Goal: Information Seeking & Learning: Learn about a topic

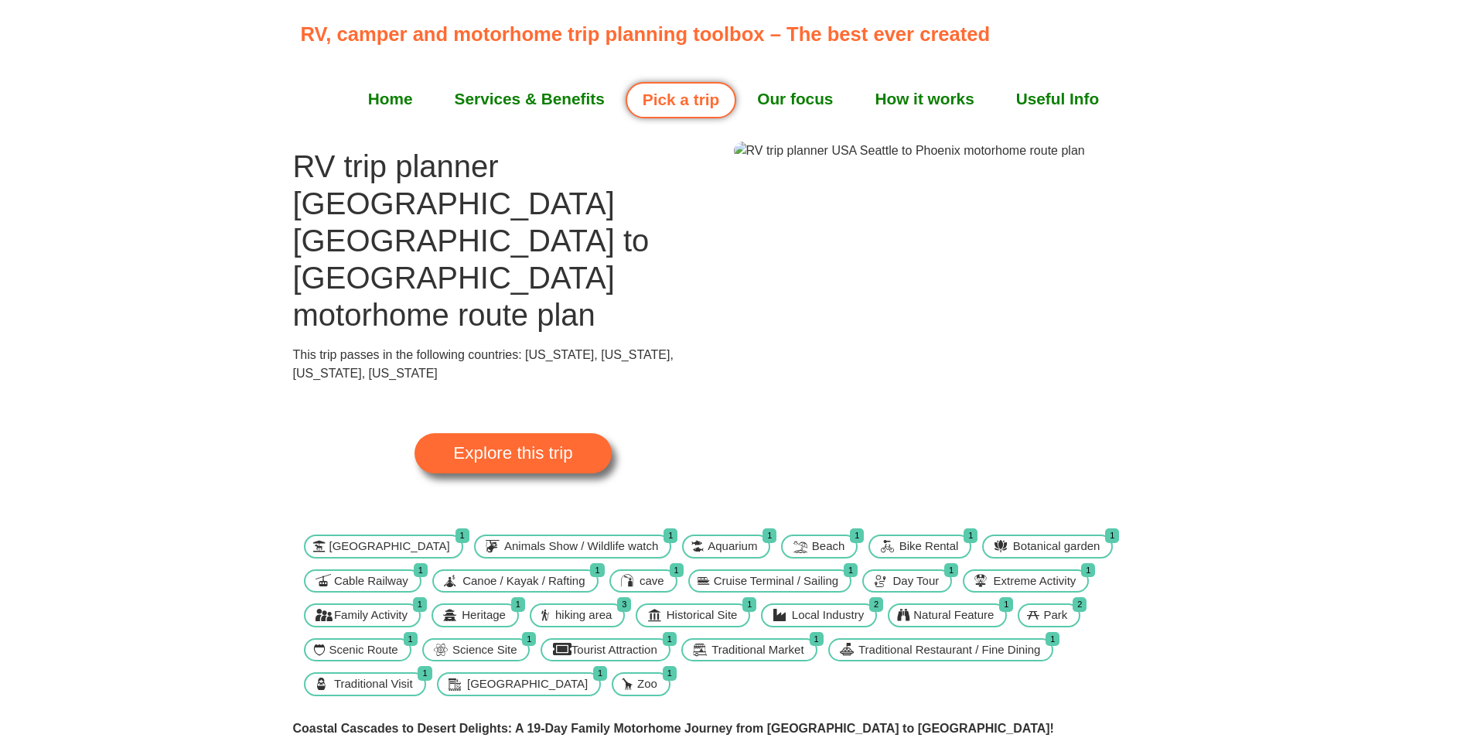
click at [532, 445] on span "Explore this trip" at bounding box center [512, 453] width 119 height 17
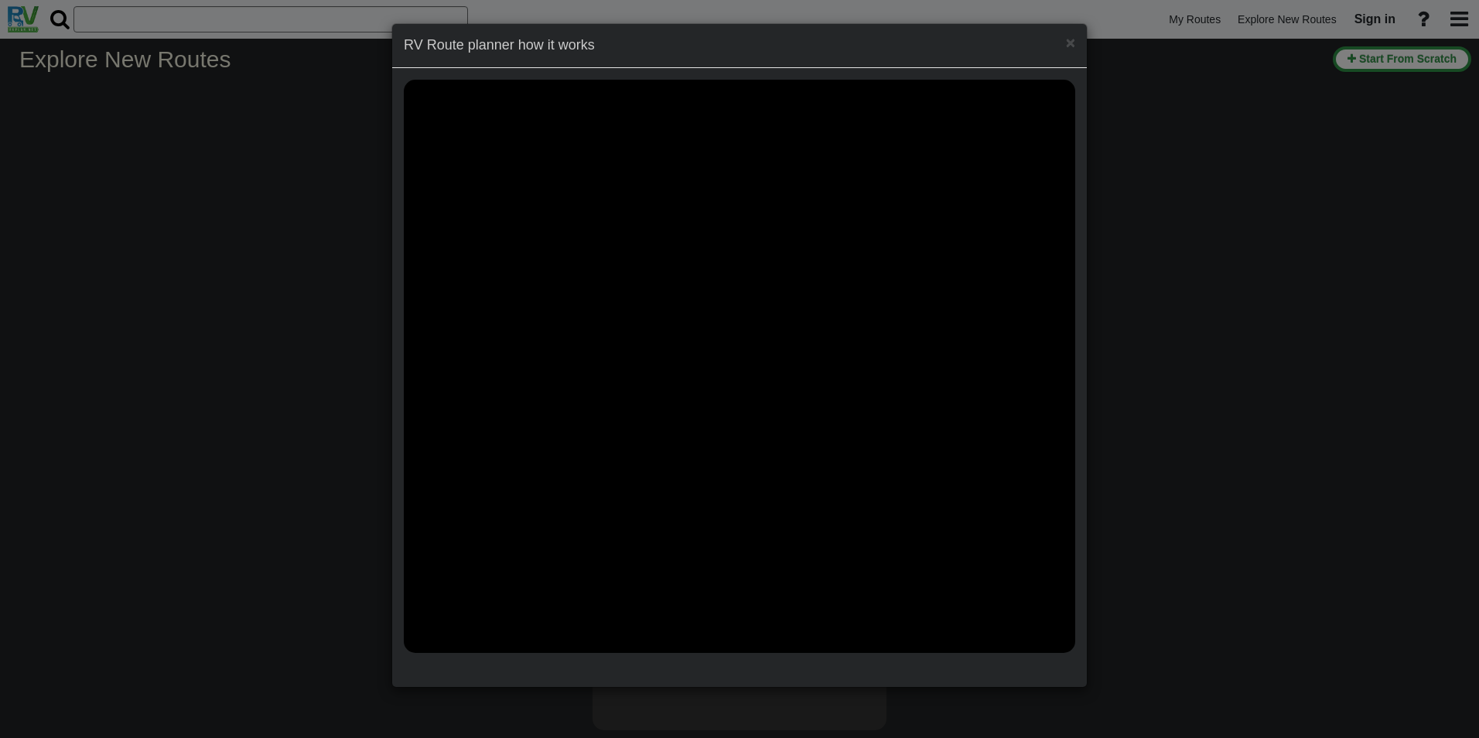
select select "number:2"
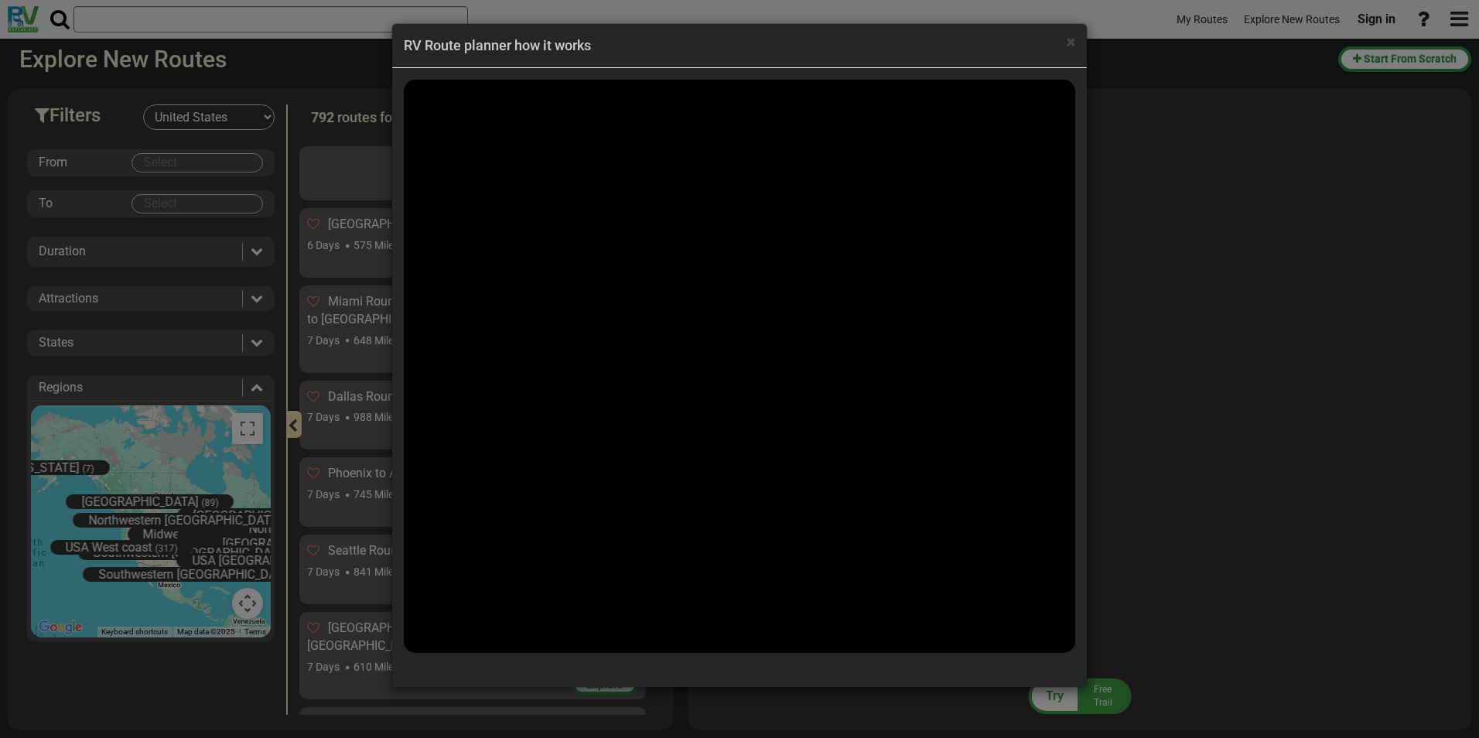
scroll to position [40956, 0]
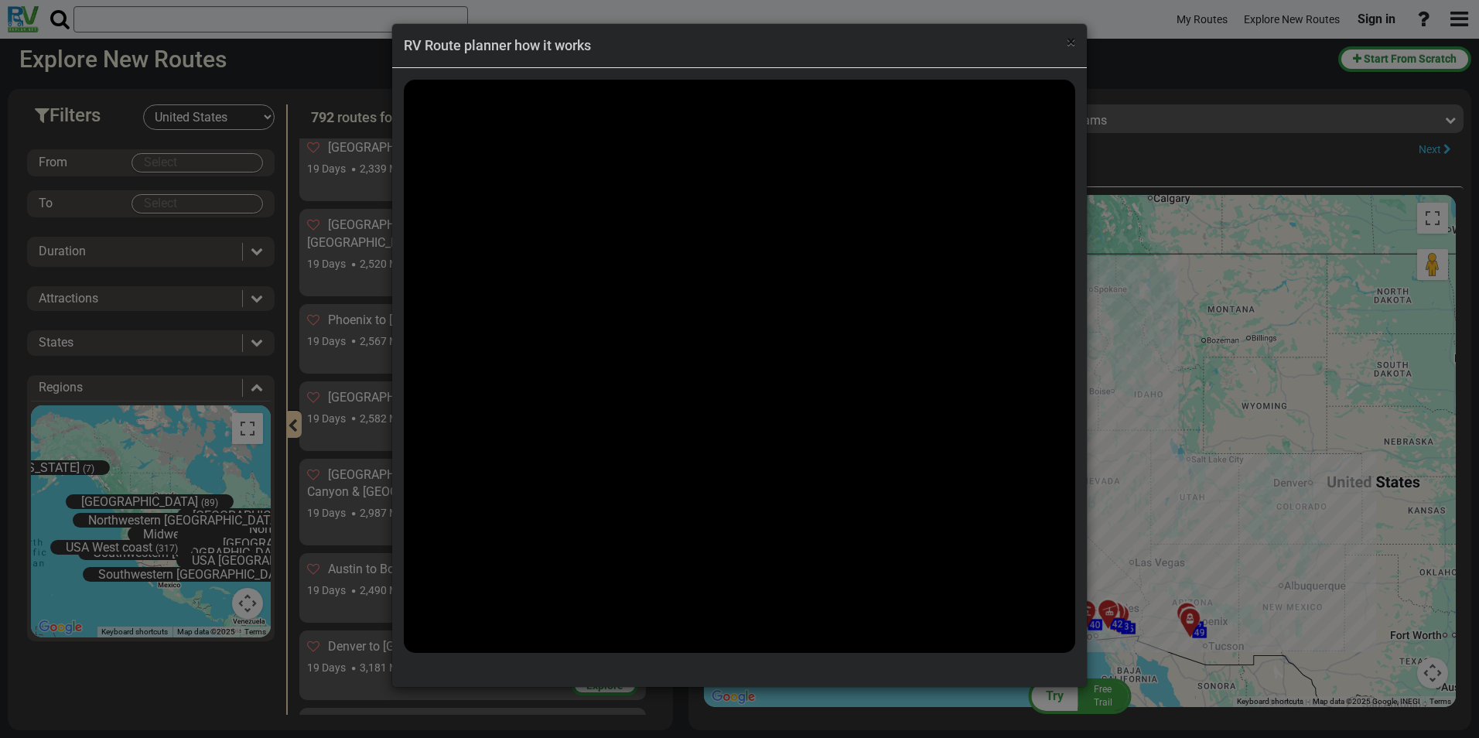
click at [1071, 45] on span "×" at bounding box center [1071, 41] width 9 height 19
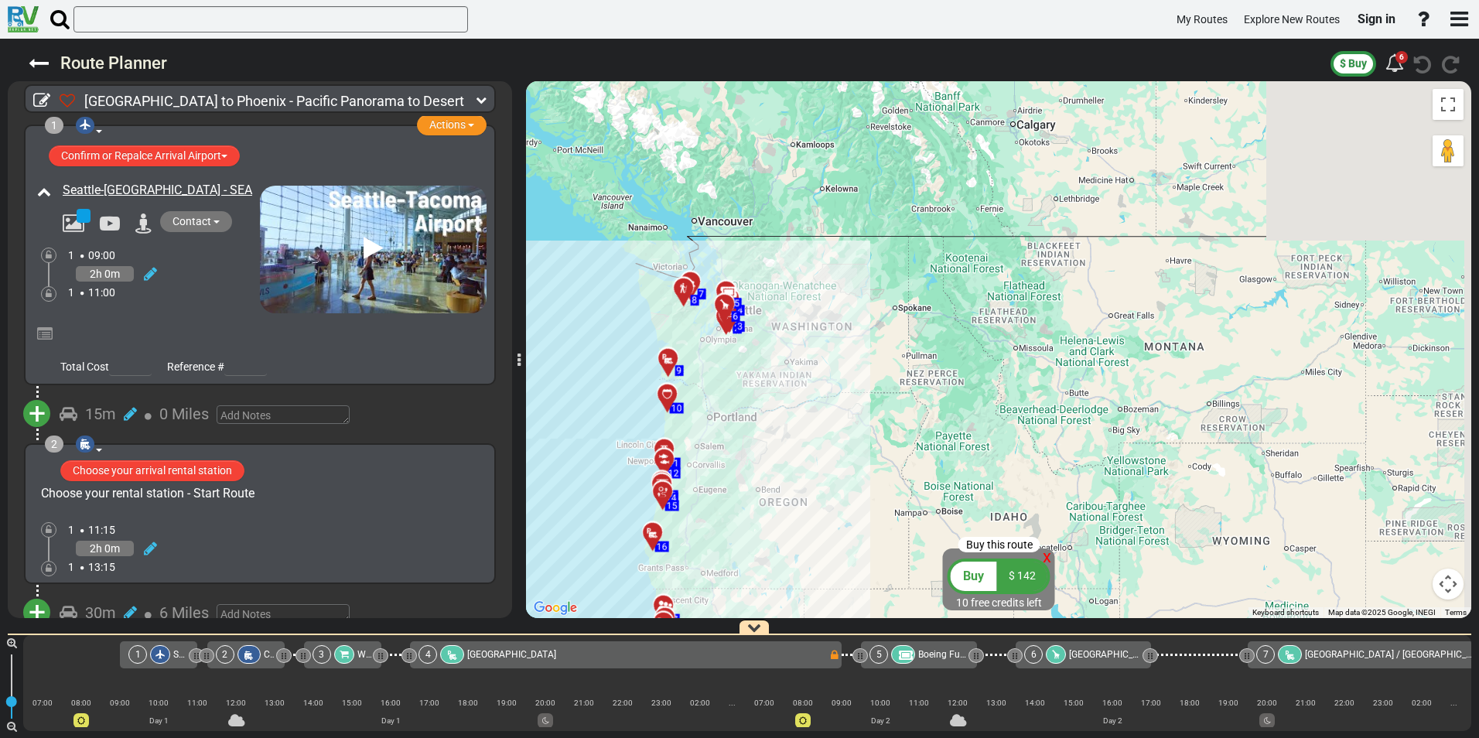
drag, startPoint x: 936, startPoint y: 240, endPoint x: 845, endPoint y: 453, distance: 231.2
click at [844, 454] on div "To activate drag with keyboard, press Alt + Enter. Once in keyboard drag state,…" at bounding box center [998, 349] width 945 height 537
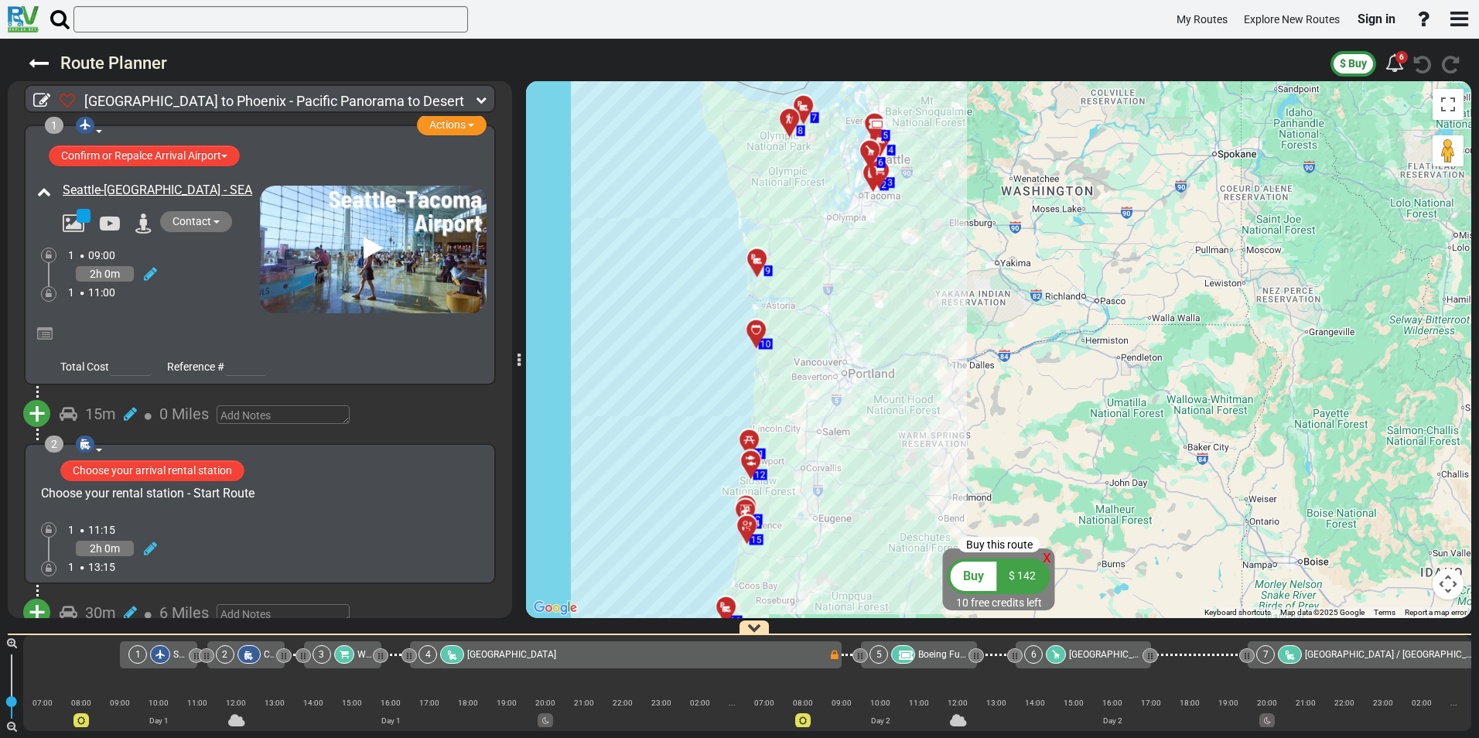
drag, startPoint x: 757, startPoint y: 335, endPoint x: 874, endPoint y: 349, distance: 118.4
click at [874, 349] on div "To activate drag with keyboard, press Alt + Enter. Once in keyboard drag state,…" at bounding box center [998, 349] width 945 height 537
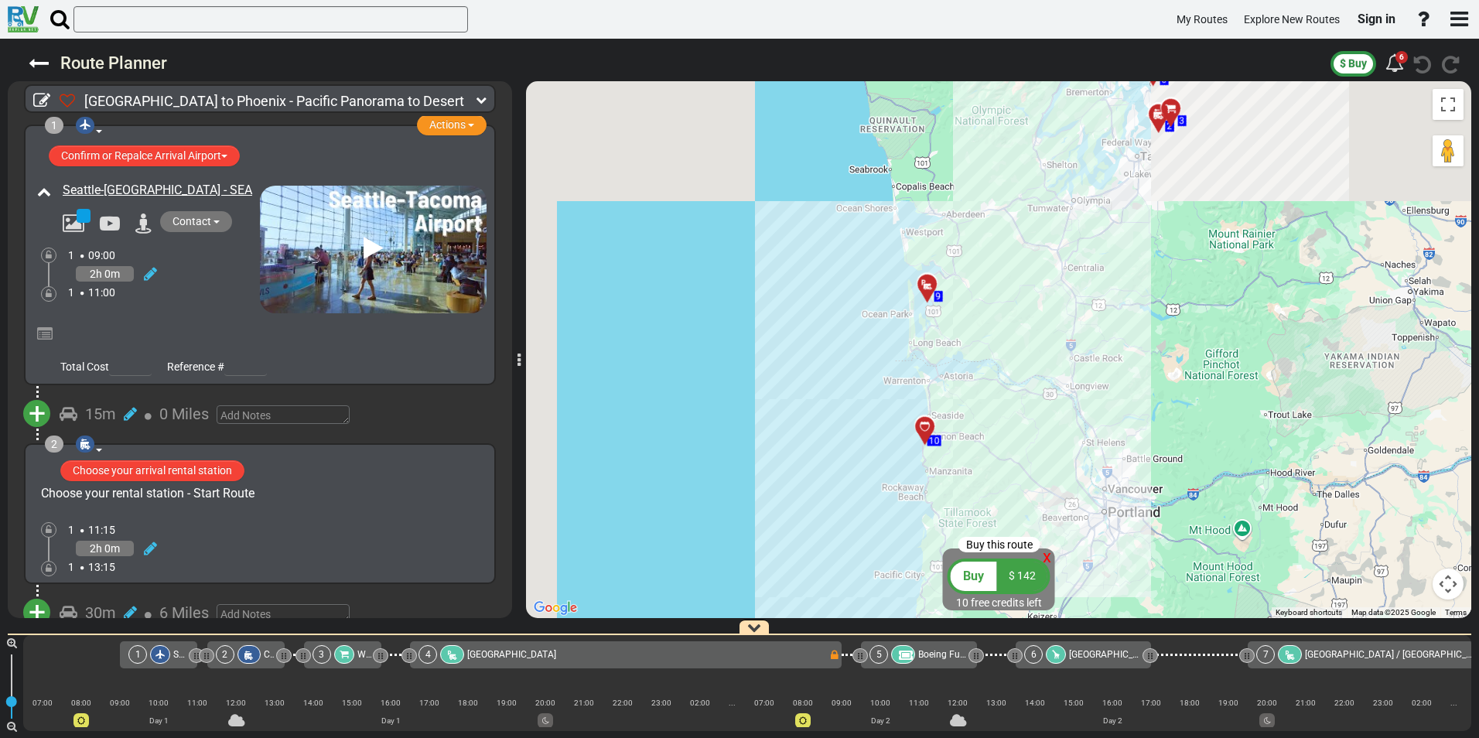
drag, startPoint x: 791, startPoint y: 336, endPoint x: 1104, endPoint y: 498, distance: 352.5
click at [1104, 503] on div "To activate drag with keyboard, press Alt + Enter. Once in keyboard drag state,…" at bounding box center [998, 349] width 945 height 537
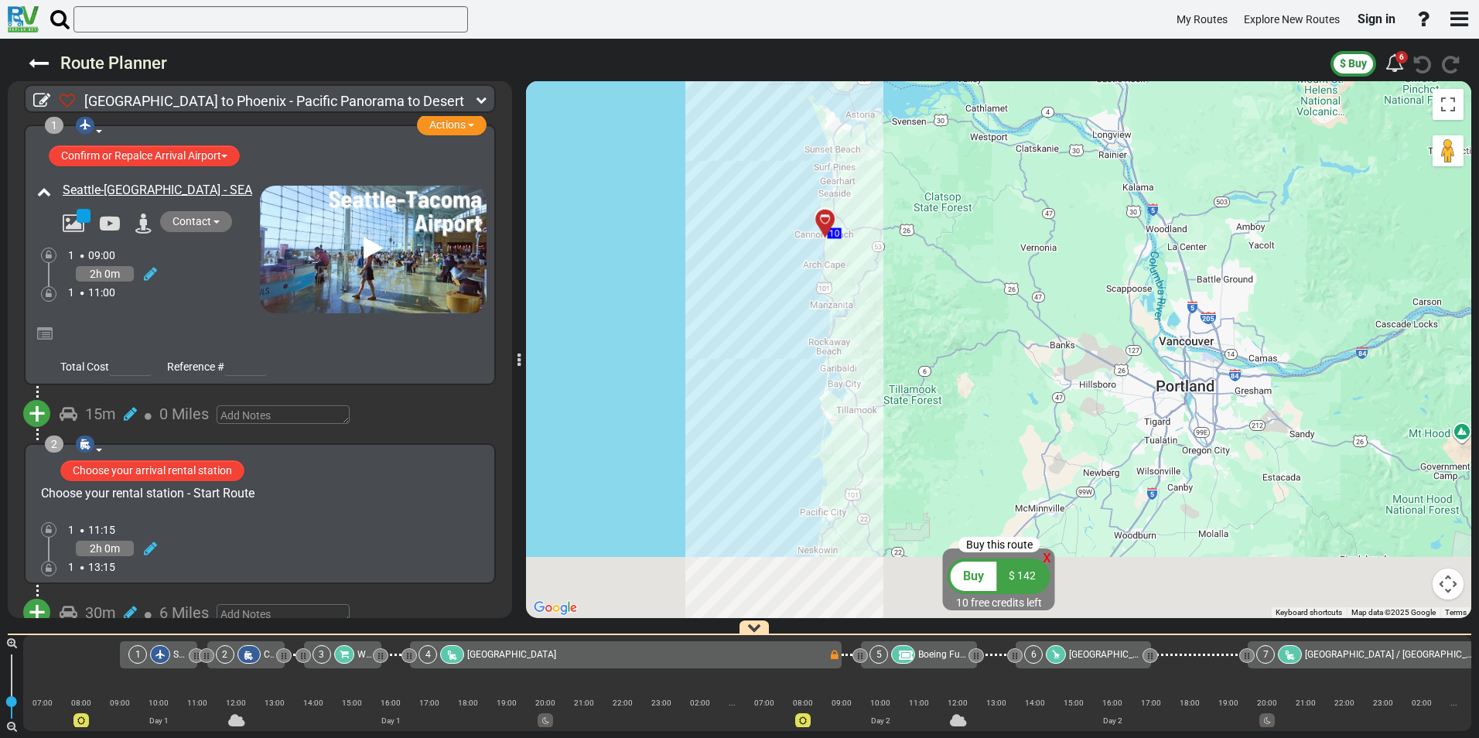
drag, startPoint x: 948, startPoint y: 466, endPoint x: 939, endPoint y: 262, distance: 203.6
click at [939, 262] on div "To activate drag with keyboard, press Alt + Enter. Once in keyboard drag state,…" at bounding box center [998, 349] width 945 height 537
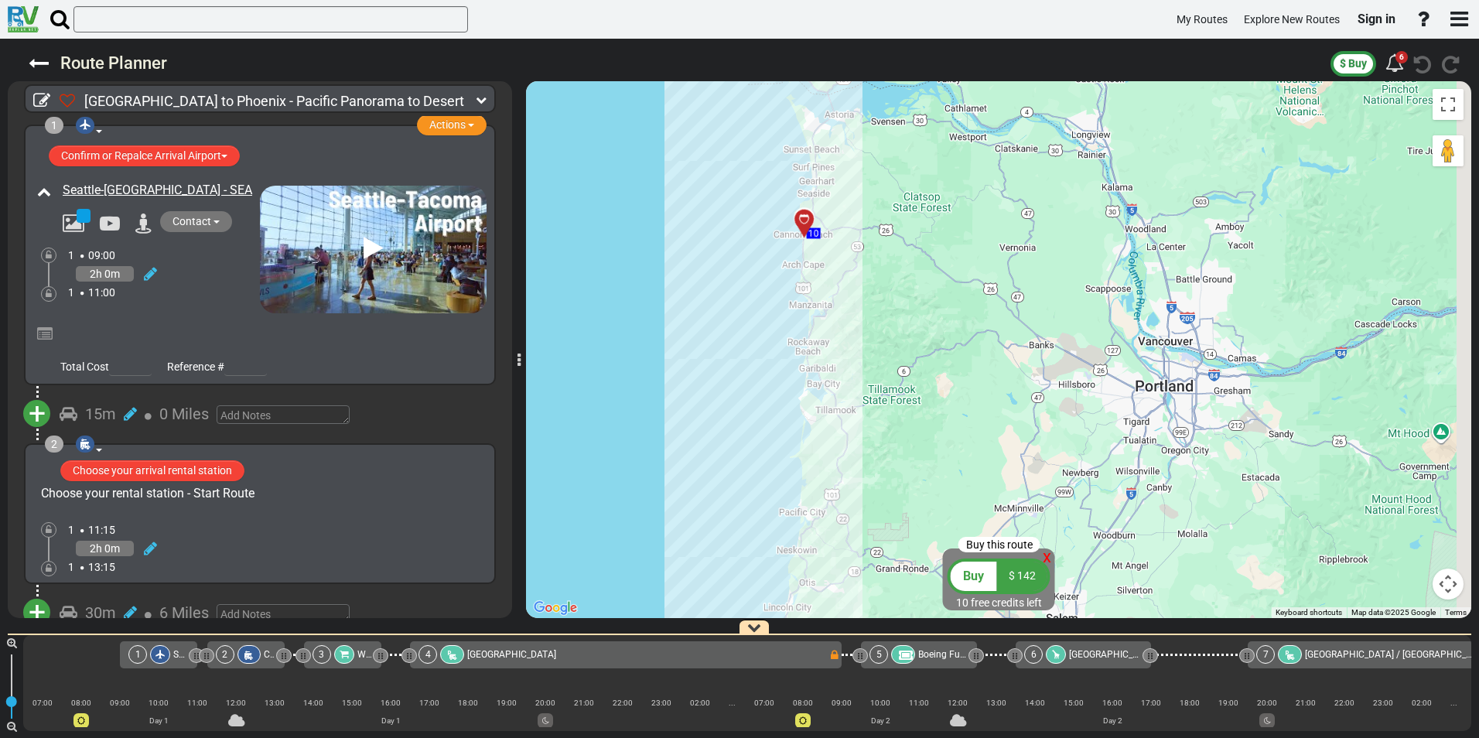
drag, startPoint x: 924, startPoint y: 435, endPoint x: 903, endPoint y: 432, distance: 21.2
click at [903, 432] on div "To activate drag with keyboard, press Alt + Enter. Once in keyboard drag state,…" at bounding box center [998, 349] width 945 height 537
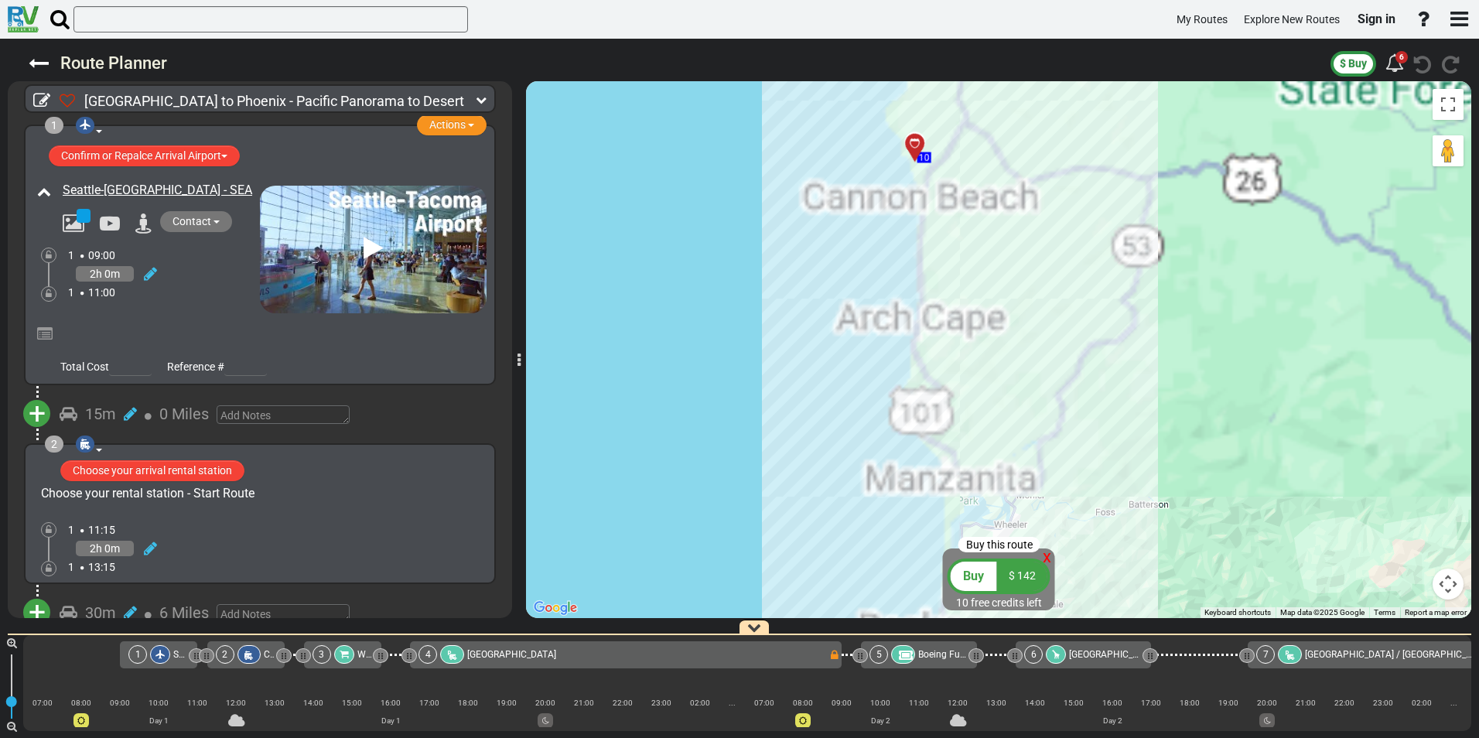
drag, startPoint x: 736, startPoint y: 180, endPoint x: 1210, endPoint y: 541, distance: 595.6
click at [1210, 541] on div "To activate drag with keyboard, press Alt + Enter. Once in keyboard drag state,…" at bounding box center [998, 349] width 945 height 537
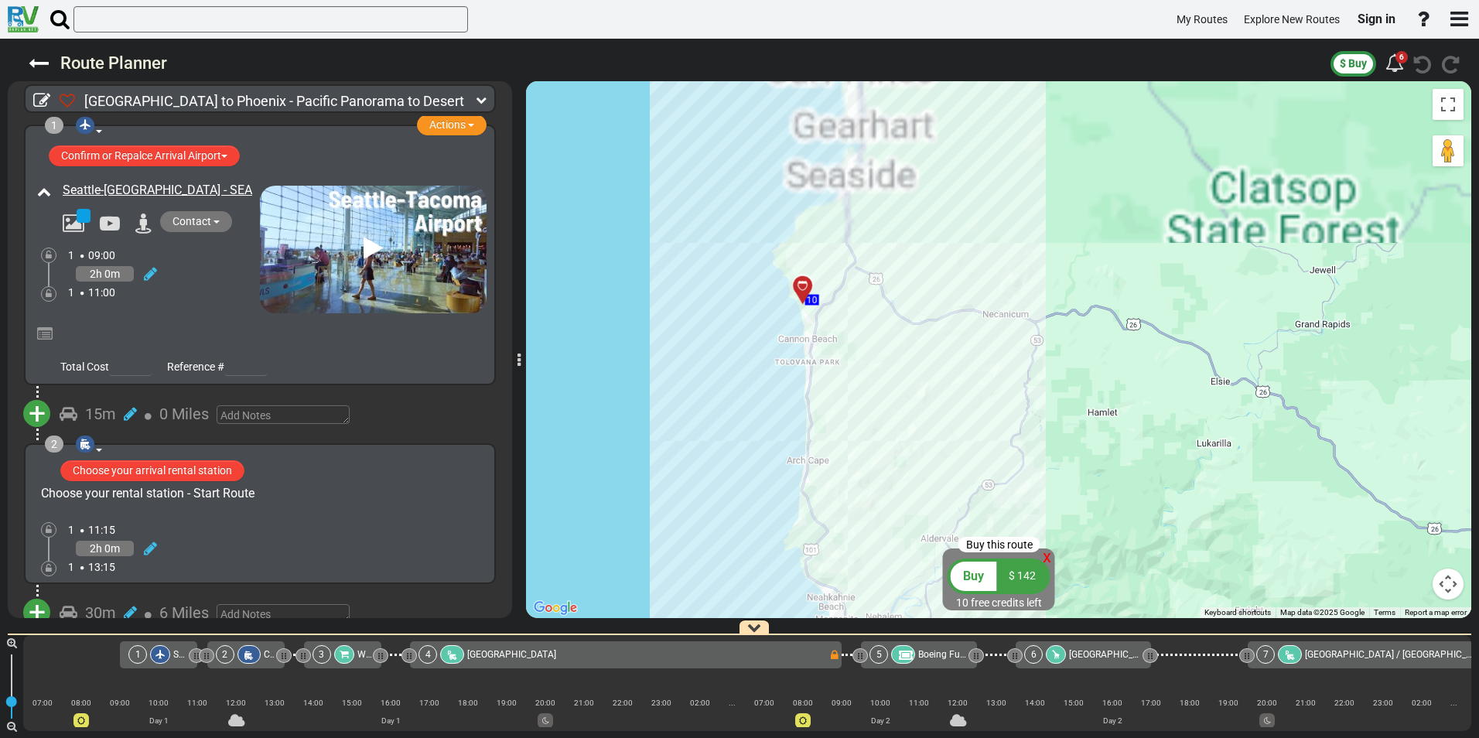
drag, startPoint x: 1122, startPoint y: 372, endPoint x: 1022, endPoint y: 479, distance: 146.1
click at [1022, 479] on div "To activate drag with keyboard, press Alt + Enter. Once in keyboard drag state,…" at bounding box center [998, 349] width 945 height 537
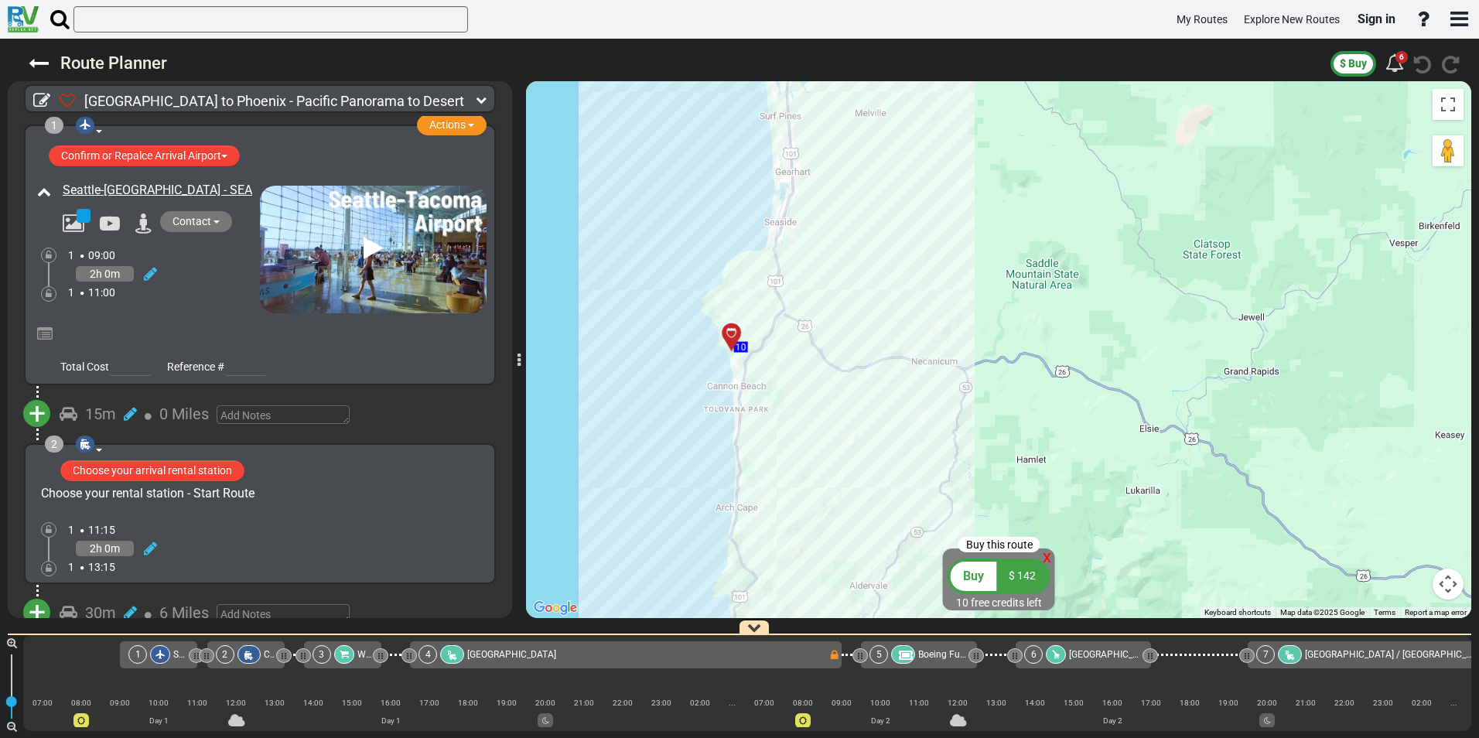
click at [734, 330] on icon at bounding box center [731, 332] width 11 height 11
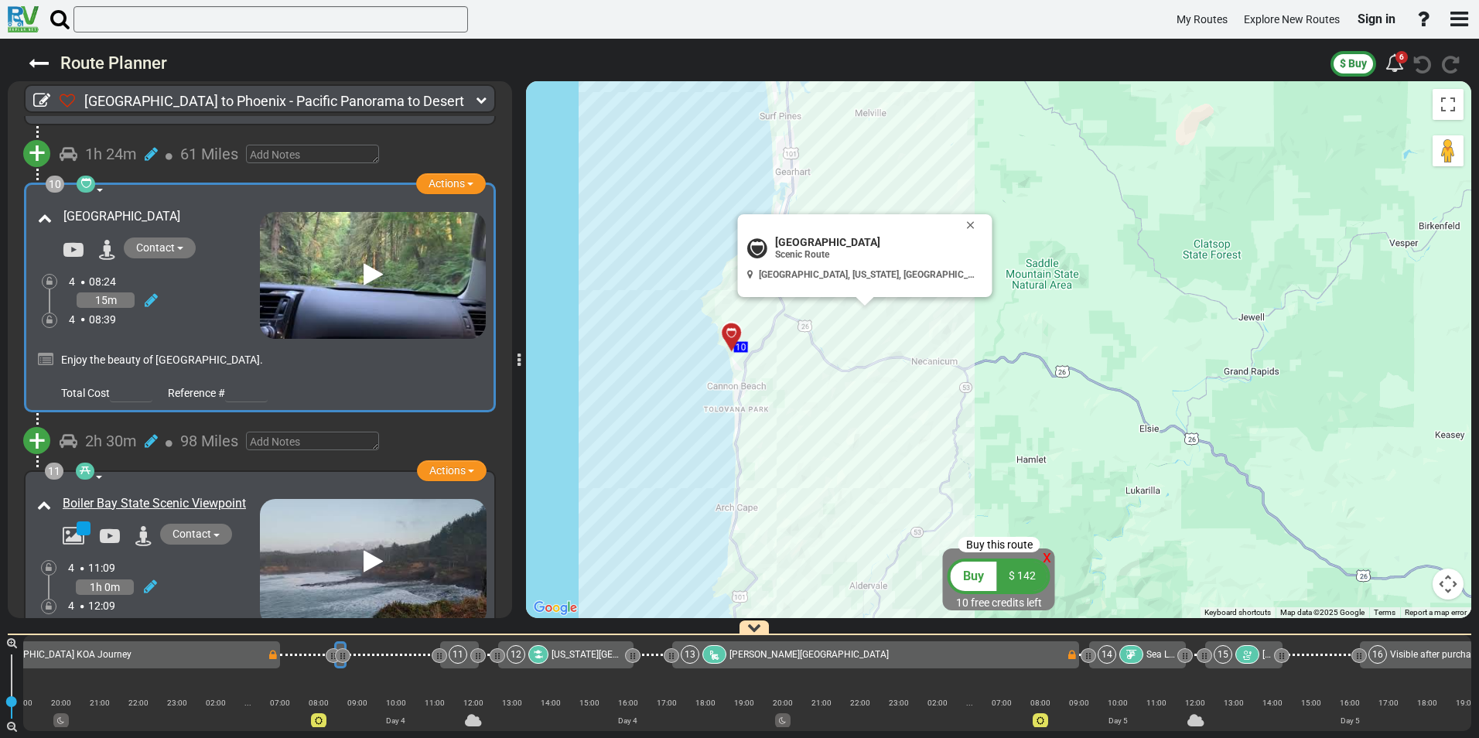
scroll to position [0, 1930]
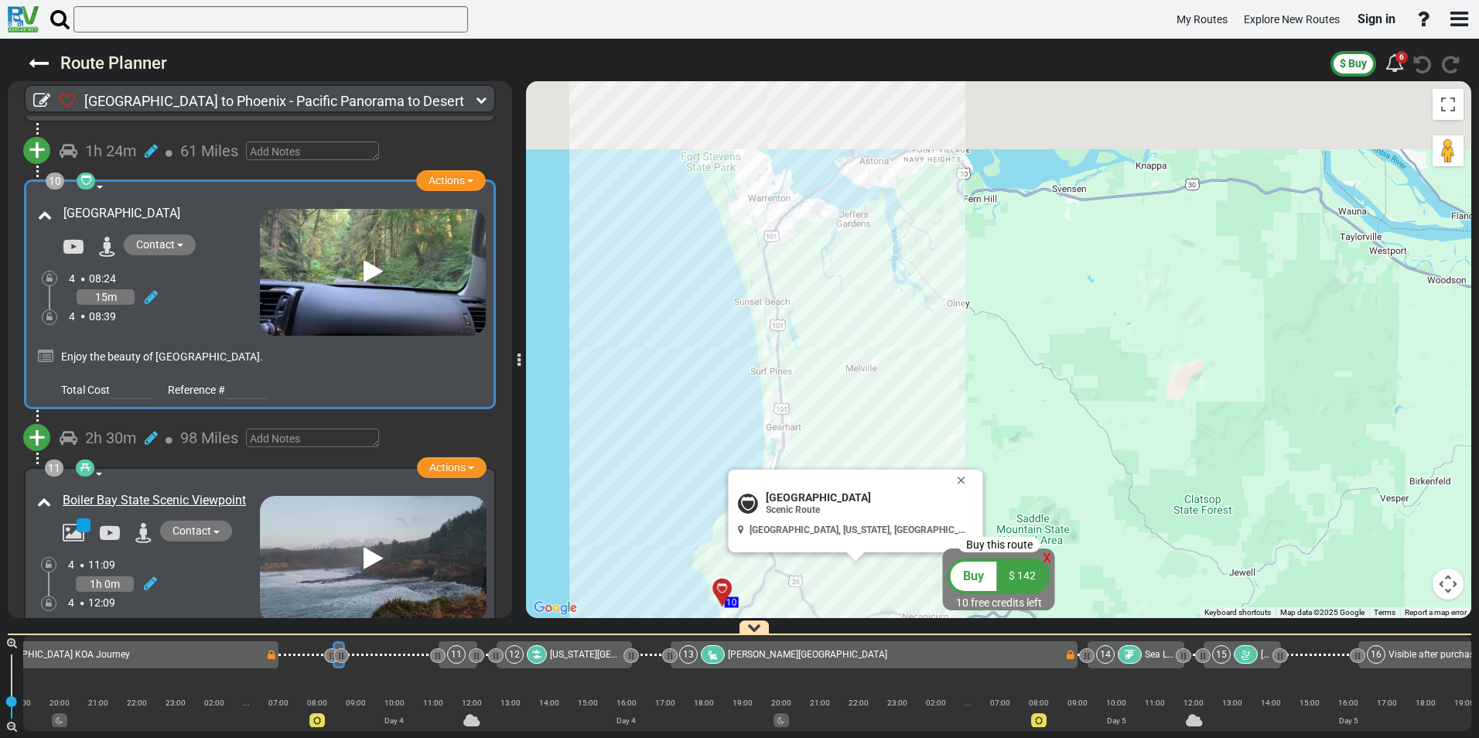
drag, startPoint x: 739, startPoint y: 220, endPoint x: 732, endPoint y: 461, distance: 241.4
click at [732, 461] on div "To activate drag with keyboard, press Alt + Enter. Once in keyboard drag state,…" at bounding box center [998, 349] width 945 height 537
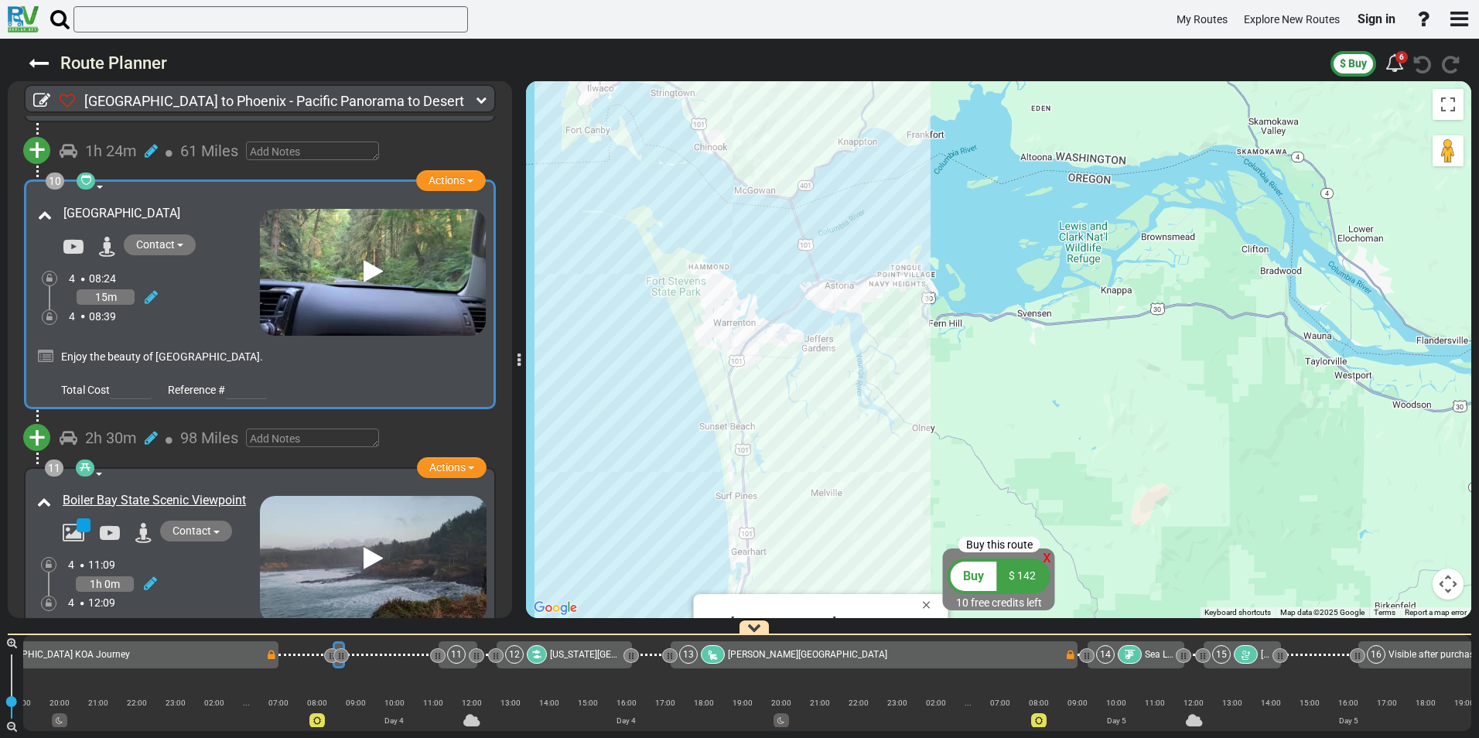
drag, startPoint x: 782, startPoint y: 267, endPoint x: 736, endPoint y: 459, distance: 197.9
click at [736, 462] on div "To activate drag with keyboard, press Alt + Enter. Once in keyboard drag state,…" at bounding box center [998, 349] width 945 height 537
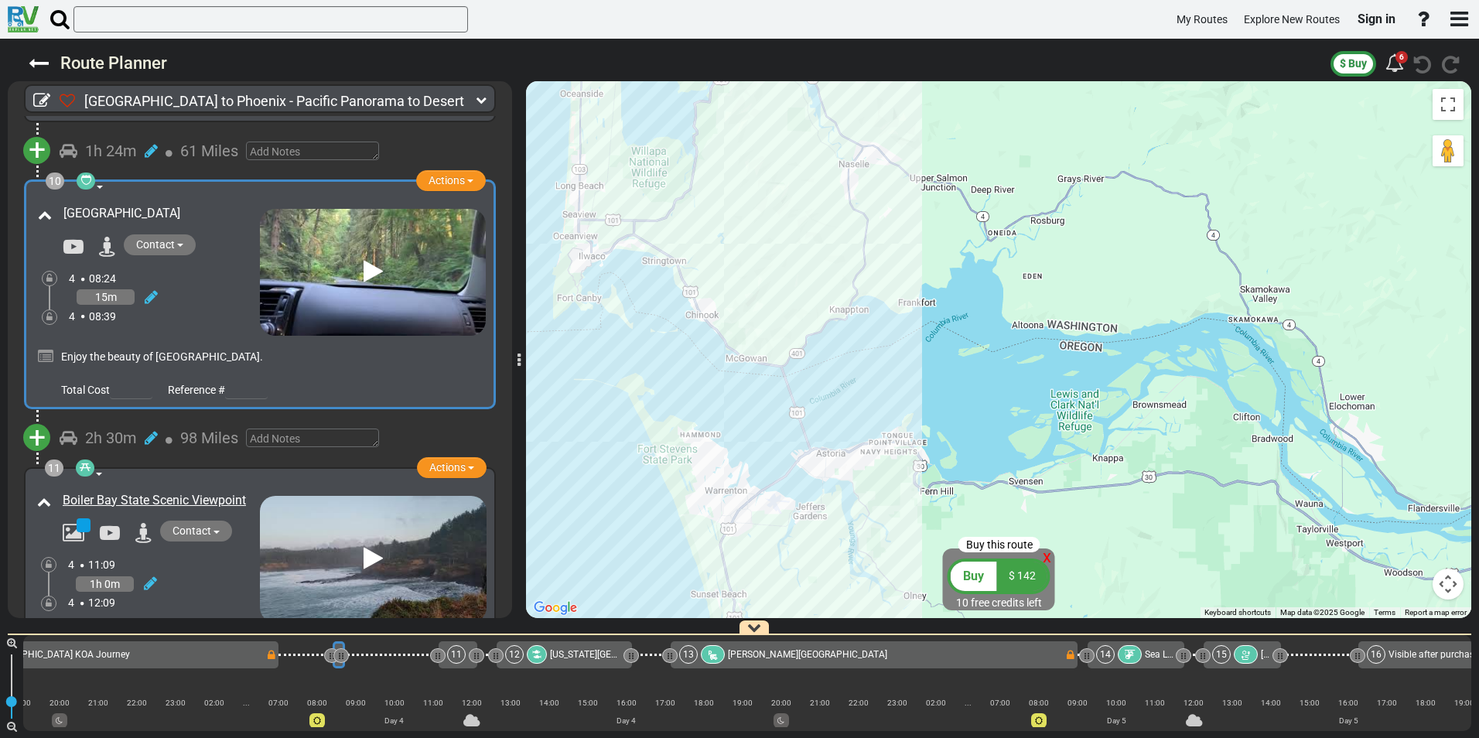
drag, startPoint x: 759, startPoint y: 260, endPoint x: 774, endPoint y: 446, distance: 186.2
click at [774, 446] on div "To activate drag with keyboard, press Alt + Enter. Once in keyboard drag state,…" at bounding box center [998, 349] width 945 height 537
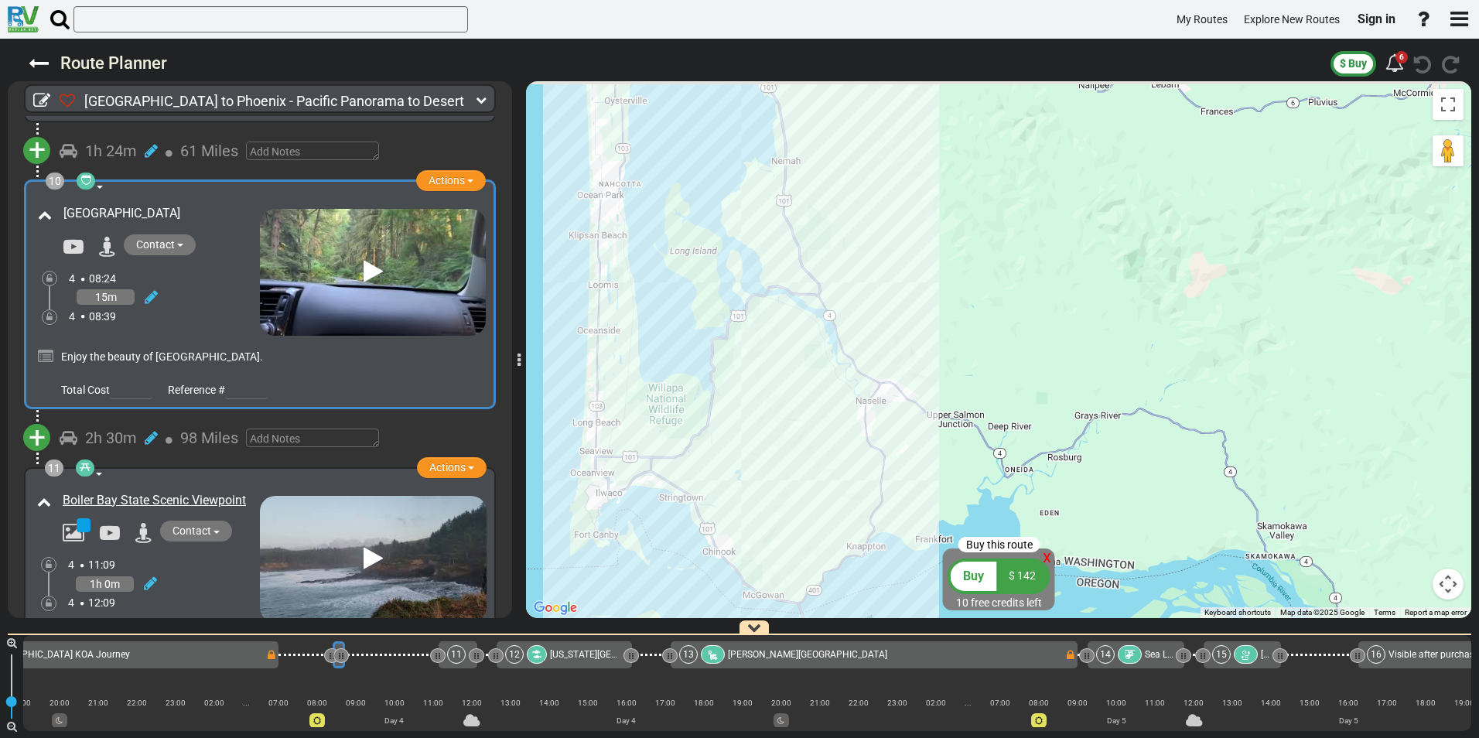
drag, startPoint x: 761, startPoint y: 402, endPoint x: 767, endPoint y: 479, distance: 76.8
click at [767, 479] on div "To activate drag with keyboard, press Alt + Enter. Once in keyboard drag state,…" at bounding box center [998, 349] width 945 height 537
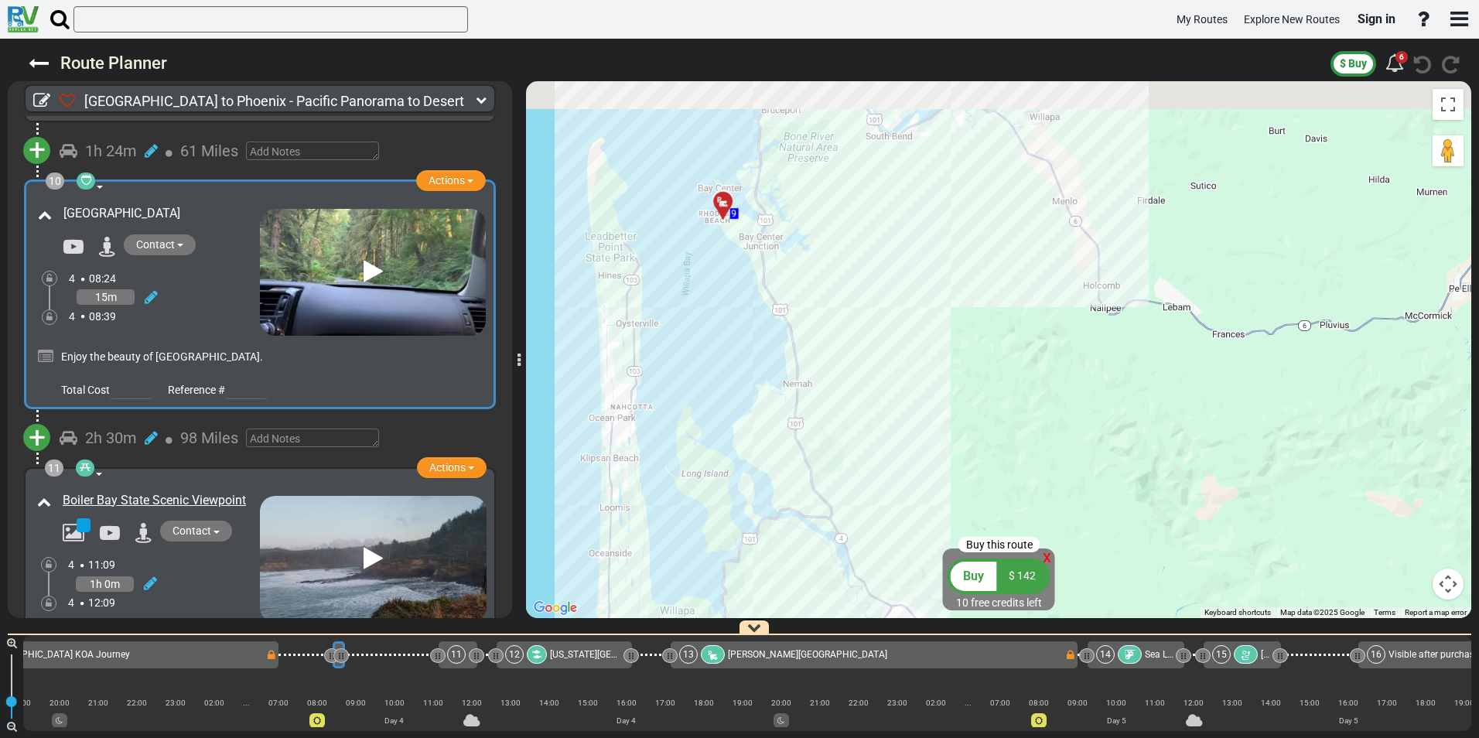
drag, startPoint x: 766, startPoint y: 283, endPoint x: 777, endPoint y: 463, distance: 179.8
click at [777, 463] on div "To activate drag with keyboard, press Alt + Enter. Once in keyboard drag state,…" at bounding box center [998, 349] width 945 height 537
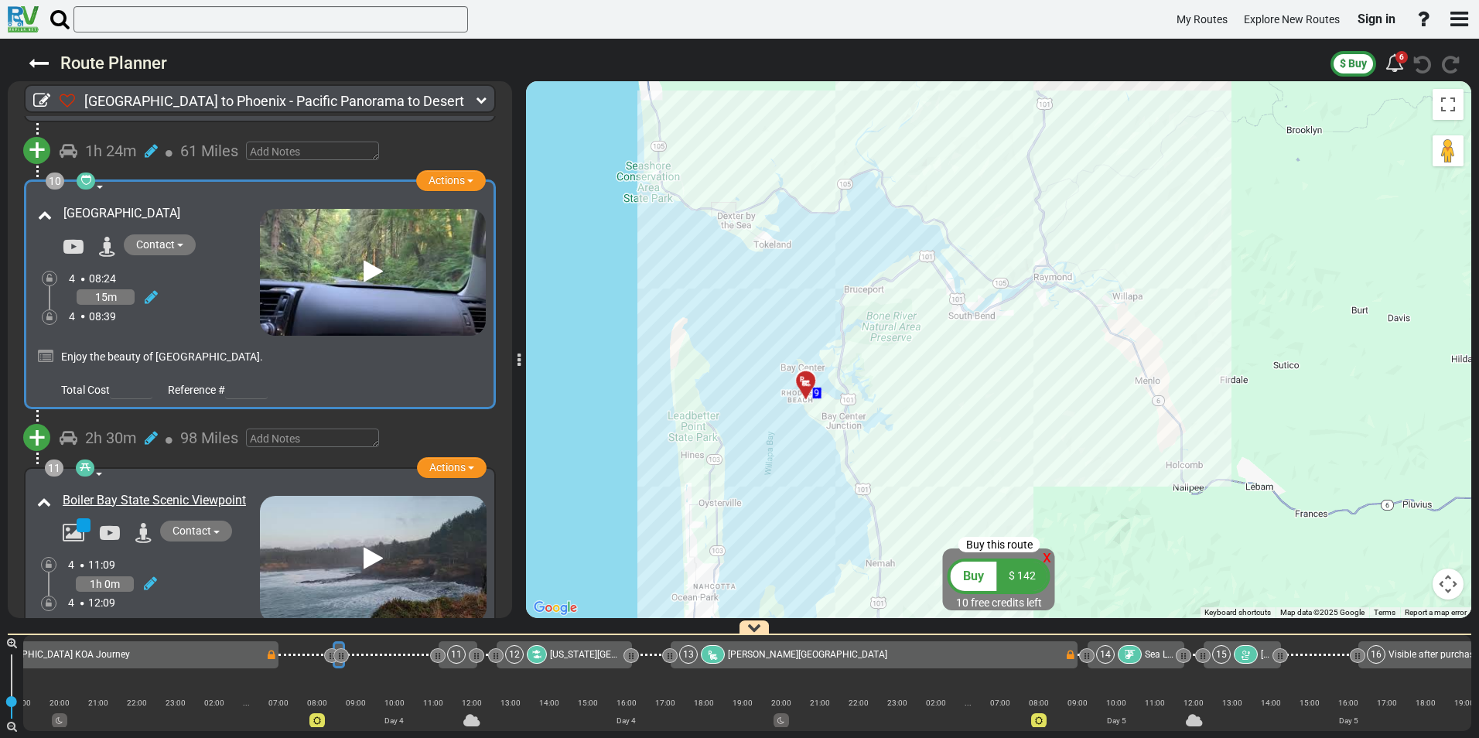
drag, startPoint x: 948, startPoint y: 361, endPoint x: 999, endPoint y: 446, distance: 98.6
click at [999, 446] on div "To activate drag with keyboard, press Alt + Enter. Once in keyboard drag state,…" at bounding box center [998, 349] width 945 height 537
click at [807, 383] on div at bounding box center [811, 388] width 26 height 24
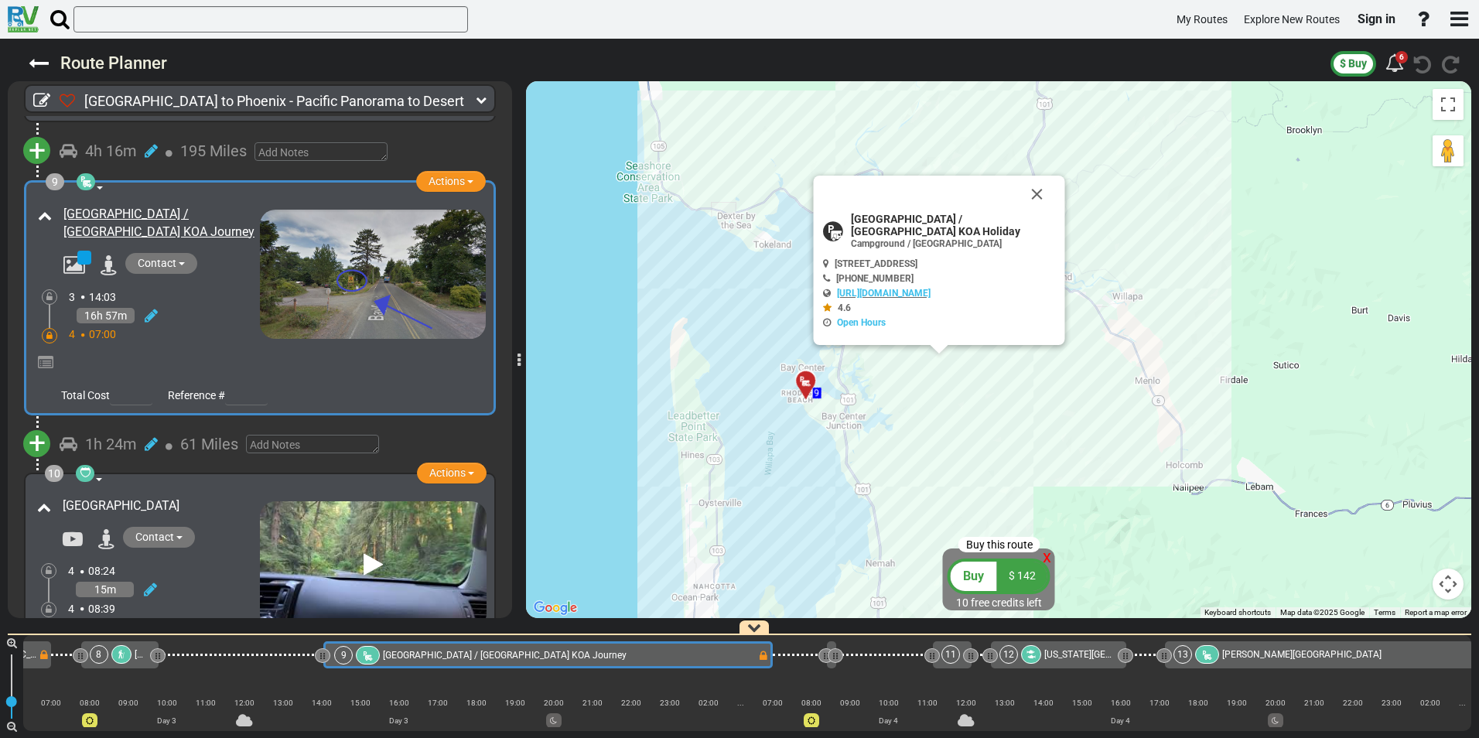
scroll to position [0, 1426]
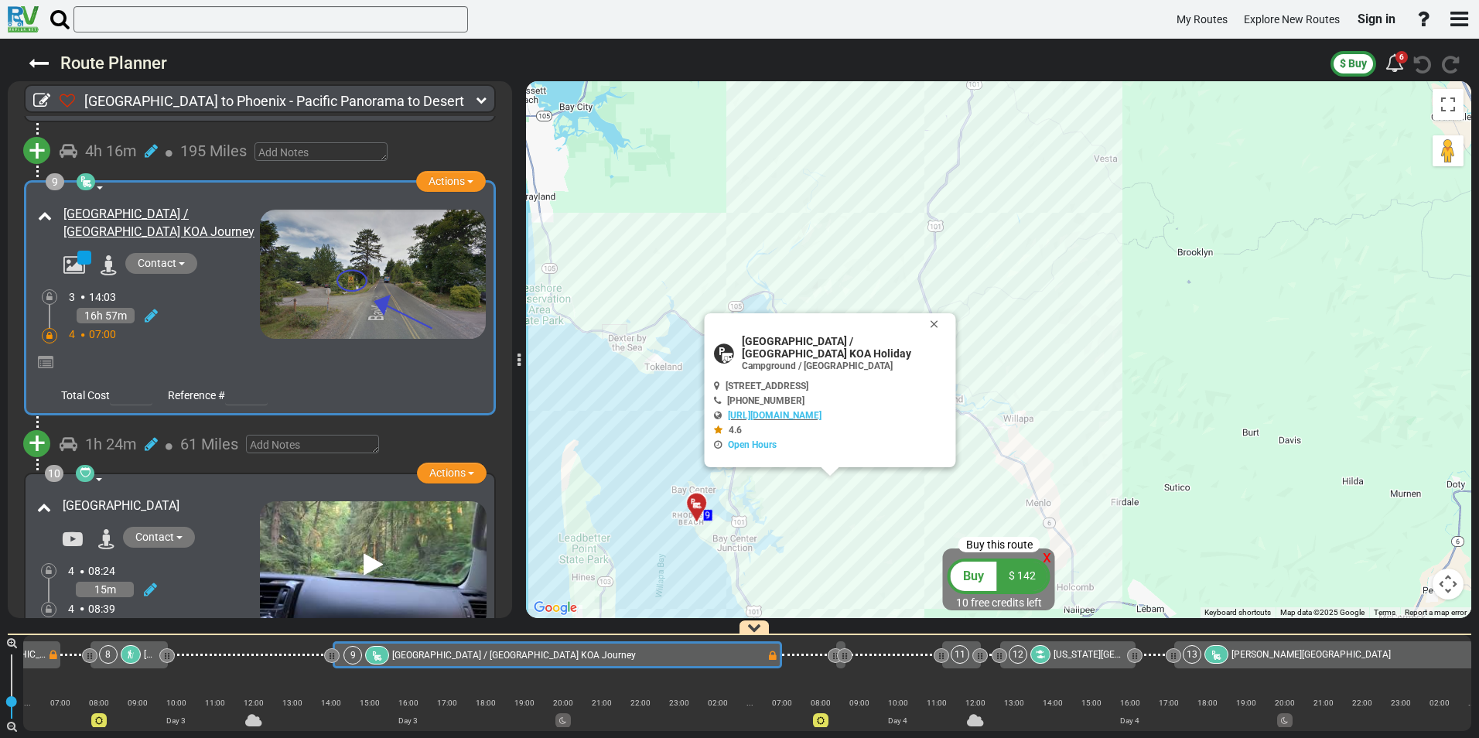
drag, startPoint x: 1132, startPoint y: 350, endPoint x: 1034, endPoint y: 456, distance: 143.9
click at [1033, 467] on div "To activate drag with keyboard, press Alt + Enter. Once in keyboard drag state,…" at bounding box center [998, 349] width 945 height 537
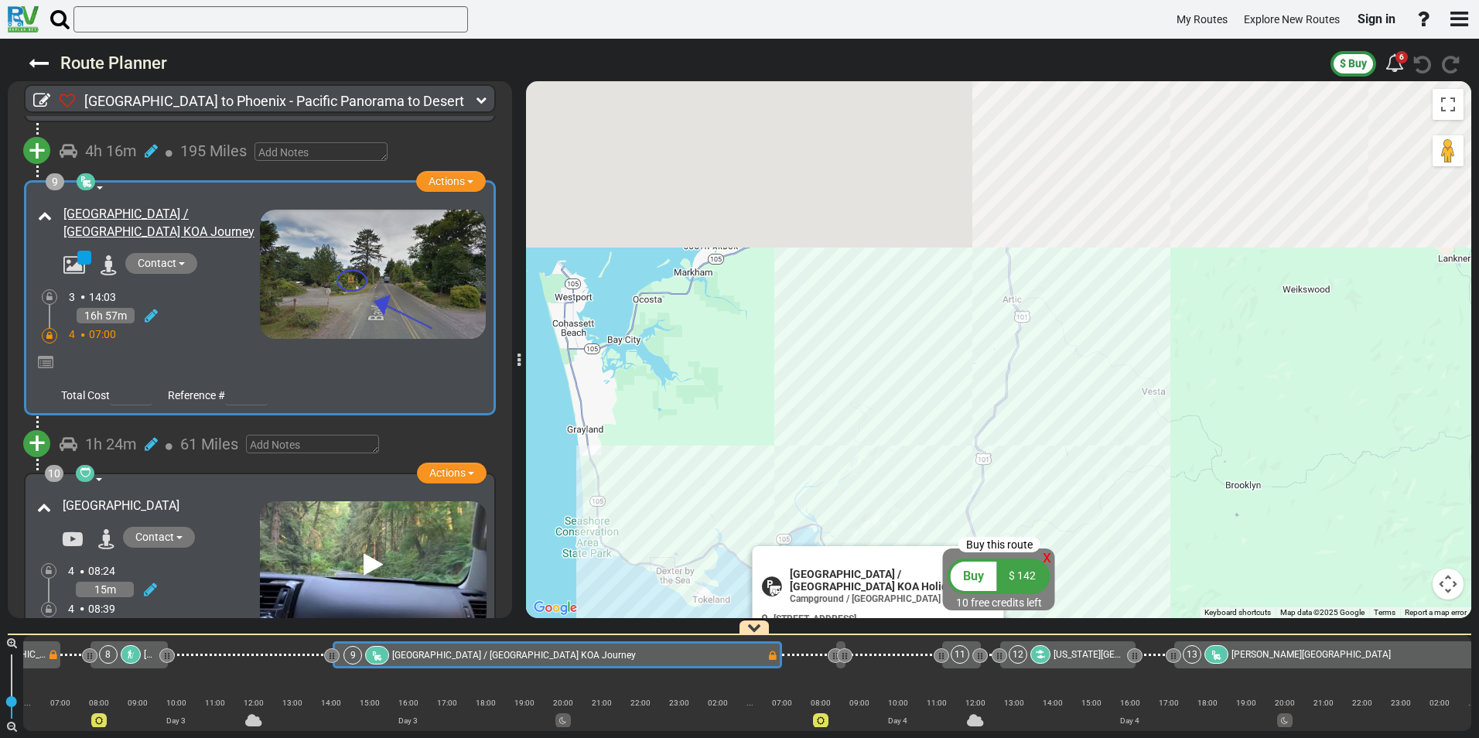
drag, startPoint x: 1146, startPoint y: 345, endPoint x: 1163, endPoint y: 446, distance: 102.9
click at [1163, 446] on div "To activate drag with keyboard, press Alt + Enter. Once in keyboard drag state,…" at bounding box center [998, 349] width 945 height 537
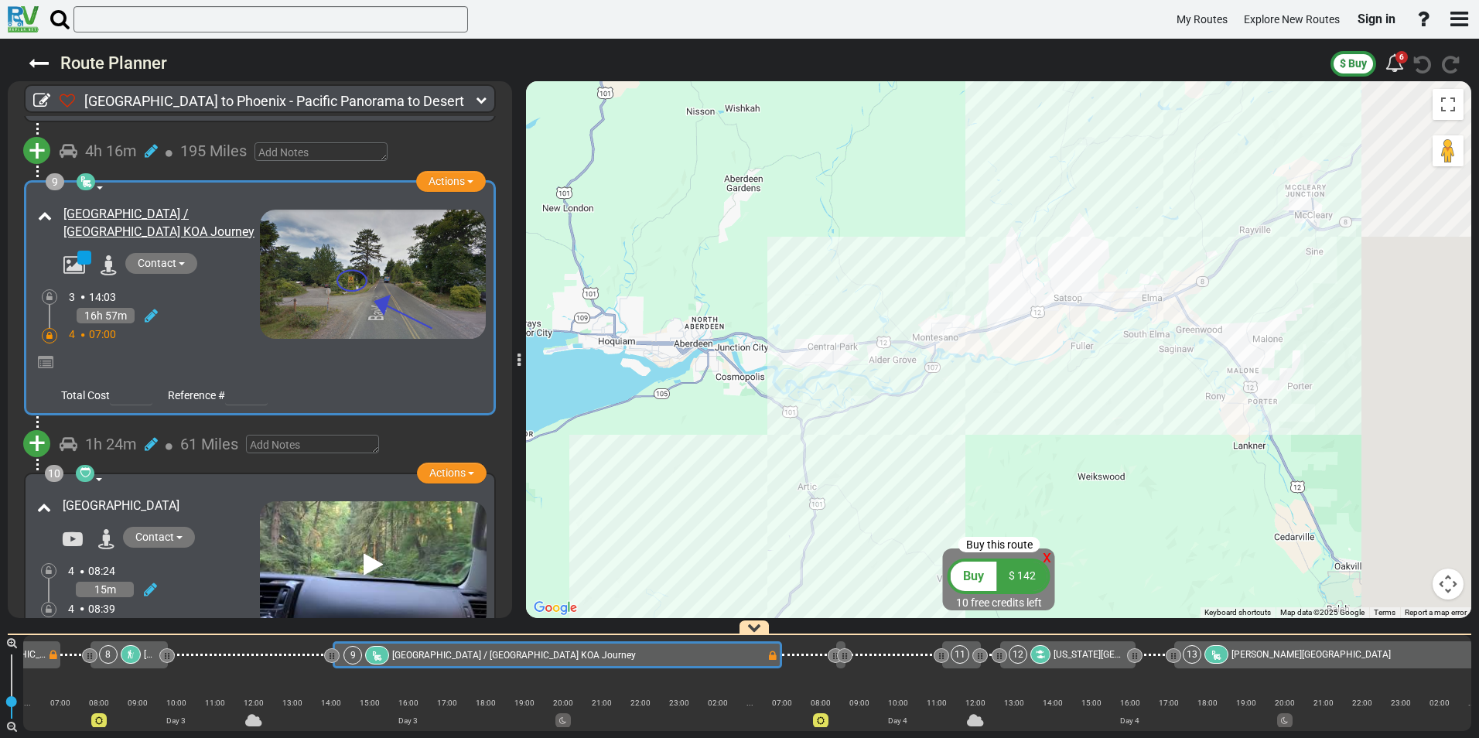
drag, startPoint x: 1211, startPoint y: 282, endPoint x: 984, endPoint y: 366, distance: 241.5
click at [952, 385] on div "To activate drag with keyboard, press Alt + Enter. Once in keyboard drag state,…" at bounding box center [998, 349] width 945 height 537
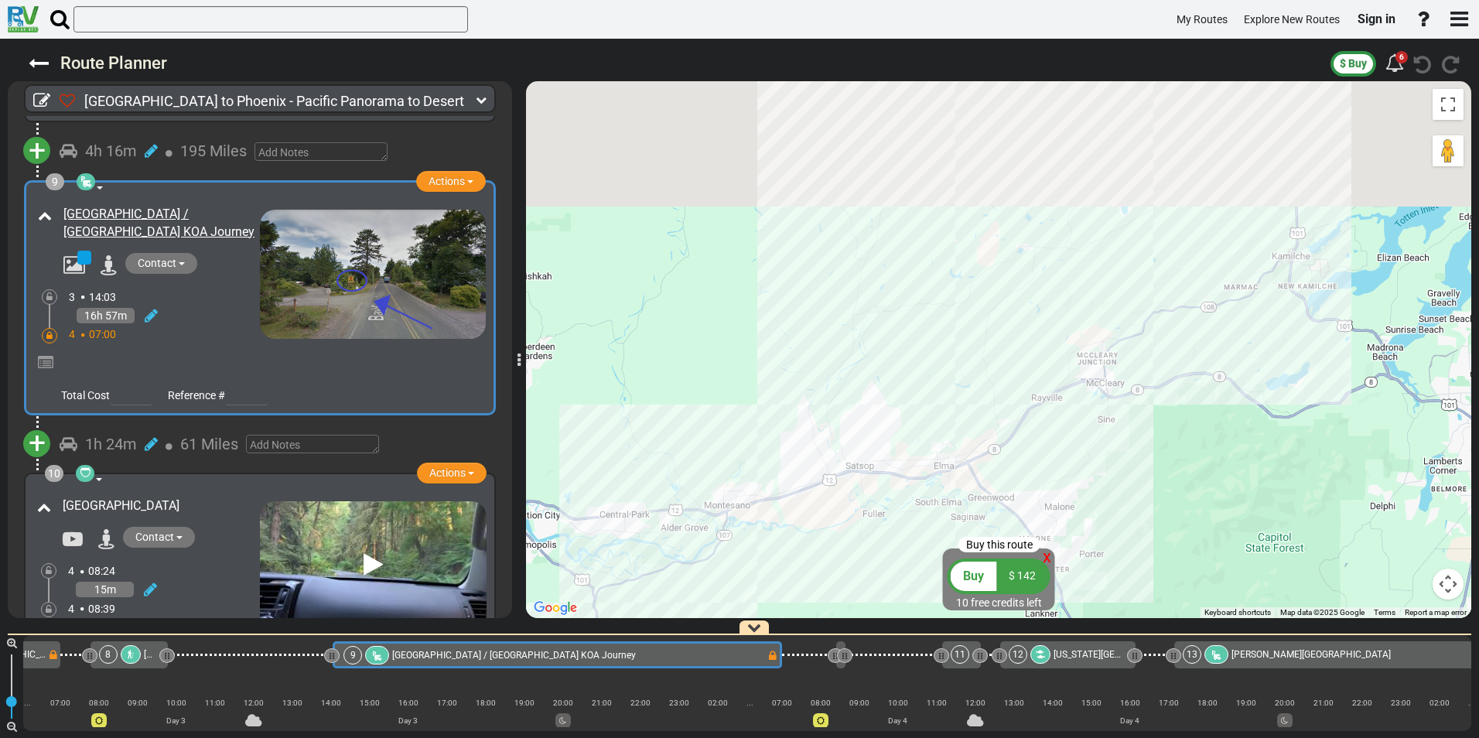
drag, startPoint x: 1074, startPoint y: 379, endPoint x: 995, endPoint y: 428, distance: 93.4
click at [995, 428] on div "To activate drag with keyboard, press Alt + Enter. Once in keyboard drag state,…" at bounding box center [998, 349] width 945 height 537
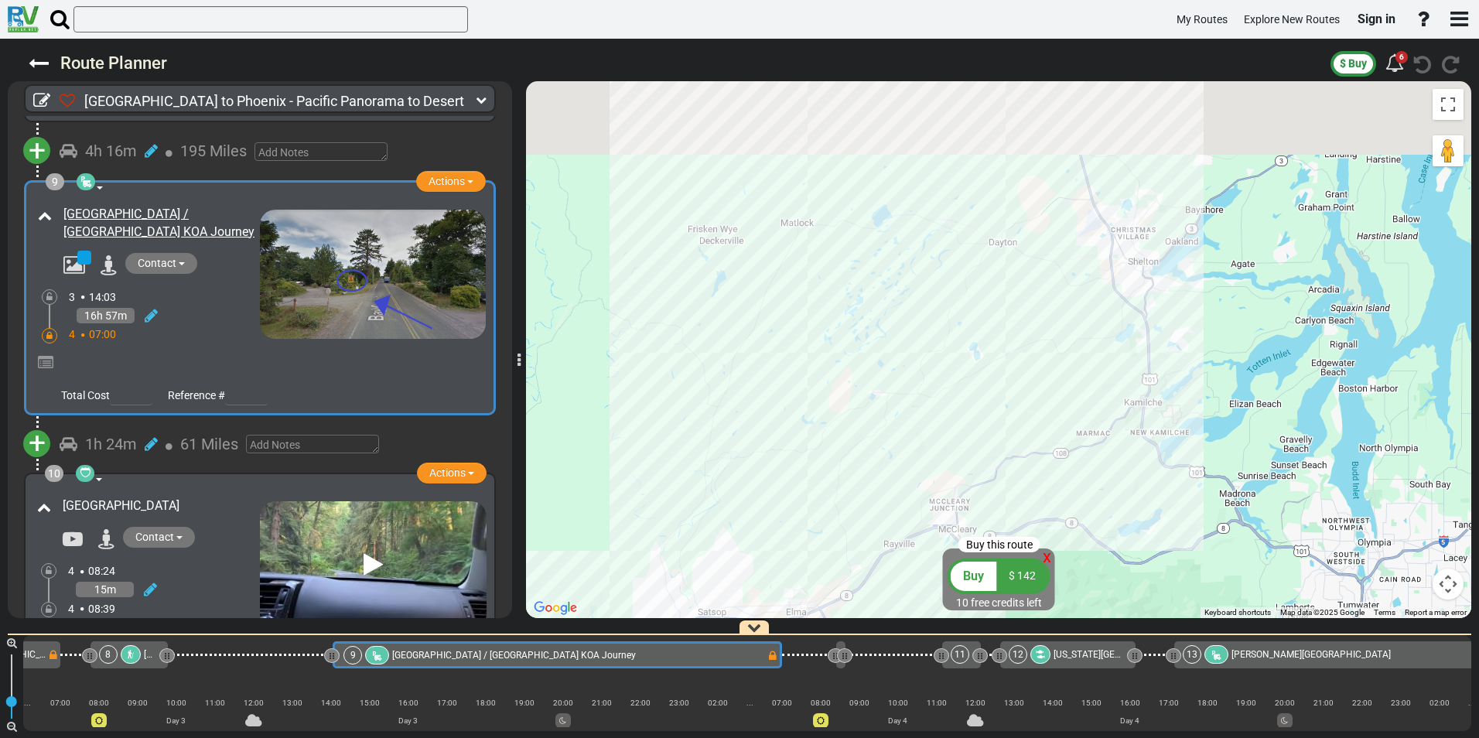
drag, startPoint x: 1021, startPoint y: 242, endPoint x: 1004, endPoint y: 466, distance: 225.0
click at [1006, 463] on div "To activate drag with keyboard, press Alt + Enter. Once in keyboard drag state,…" at bounding box center [998, 349] width 945 height 537
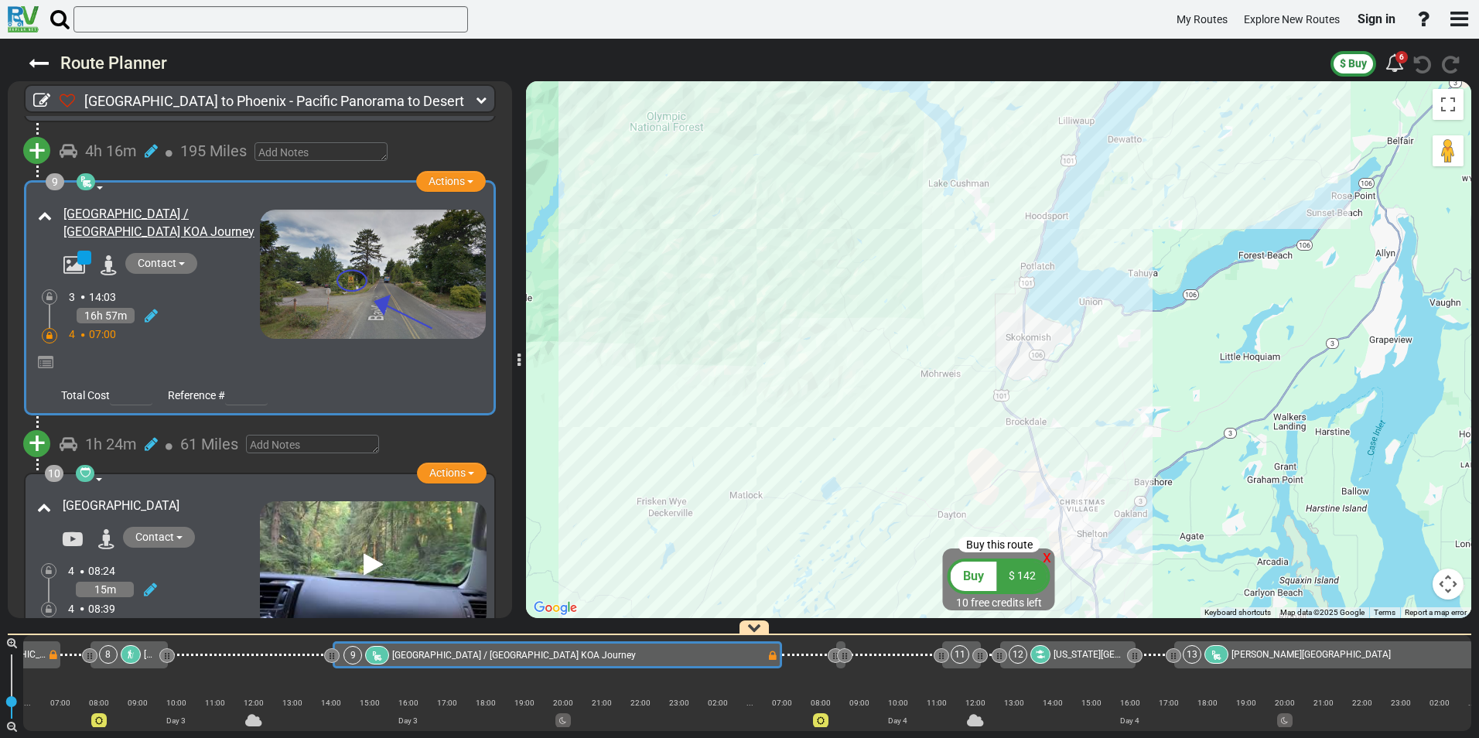
drag, startPoint x: 999, startPoint y: 269, endPoint x: 960, endPoint y: 406, distance: 142.5
click at [960, 406] on div "To activate drag with keyboard, press Alt + Enter. Once in keyboard drag state,…" at bounding box center [998, 349] width 945 height 537
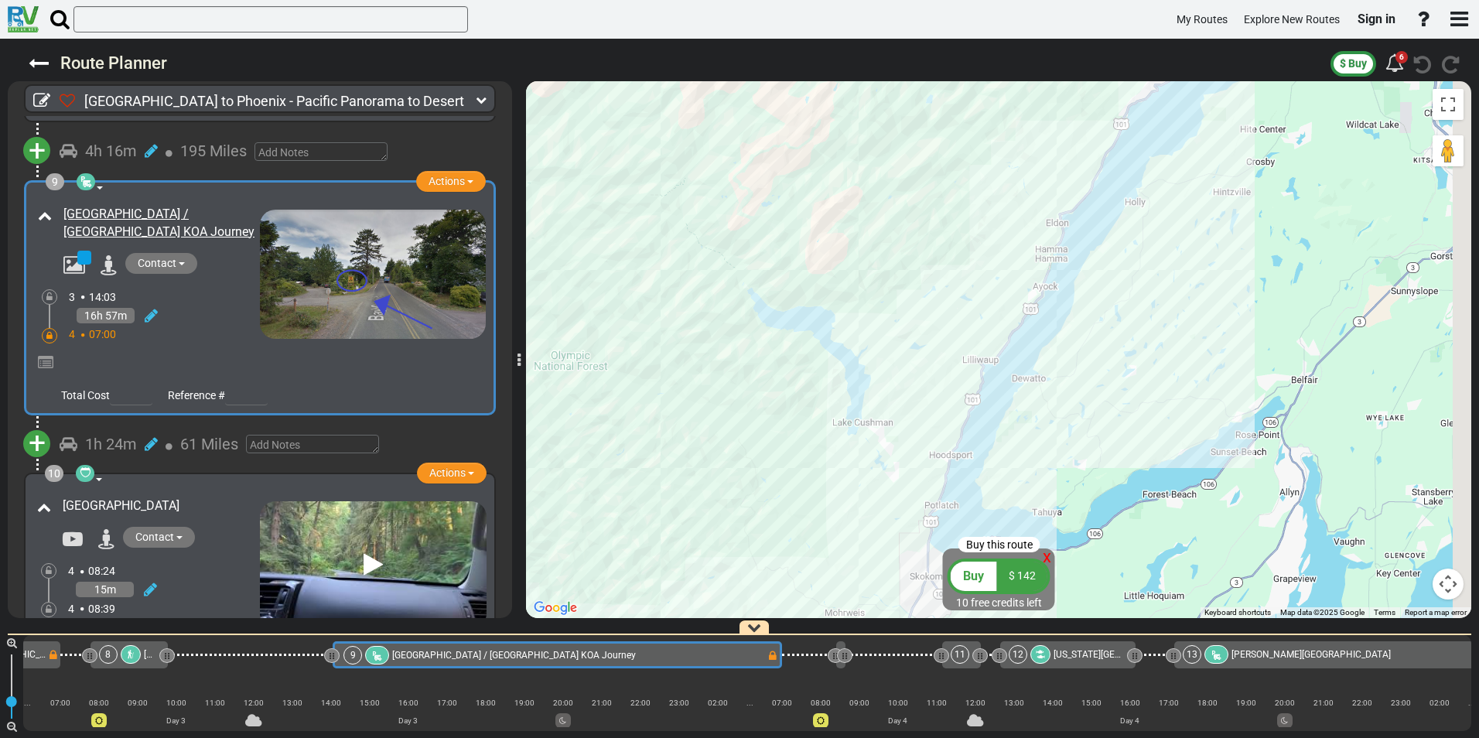
drag, startPoint x: 999, startPoint y: 336, endPoint x: 944, endPoint y: 439, distance: 115.6
click at [944, 439] on div "To activate drag with keyboard, press Alt + Enter. Once in keyboard drag state,…" at bounding box center [998, 349] width 945 height 537
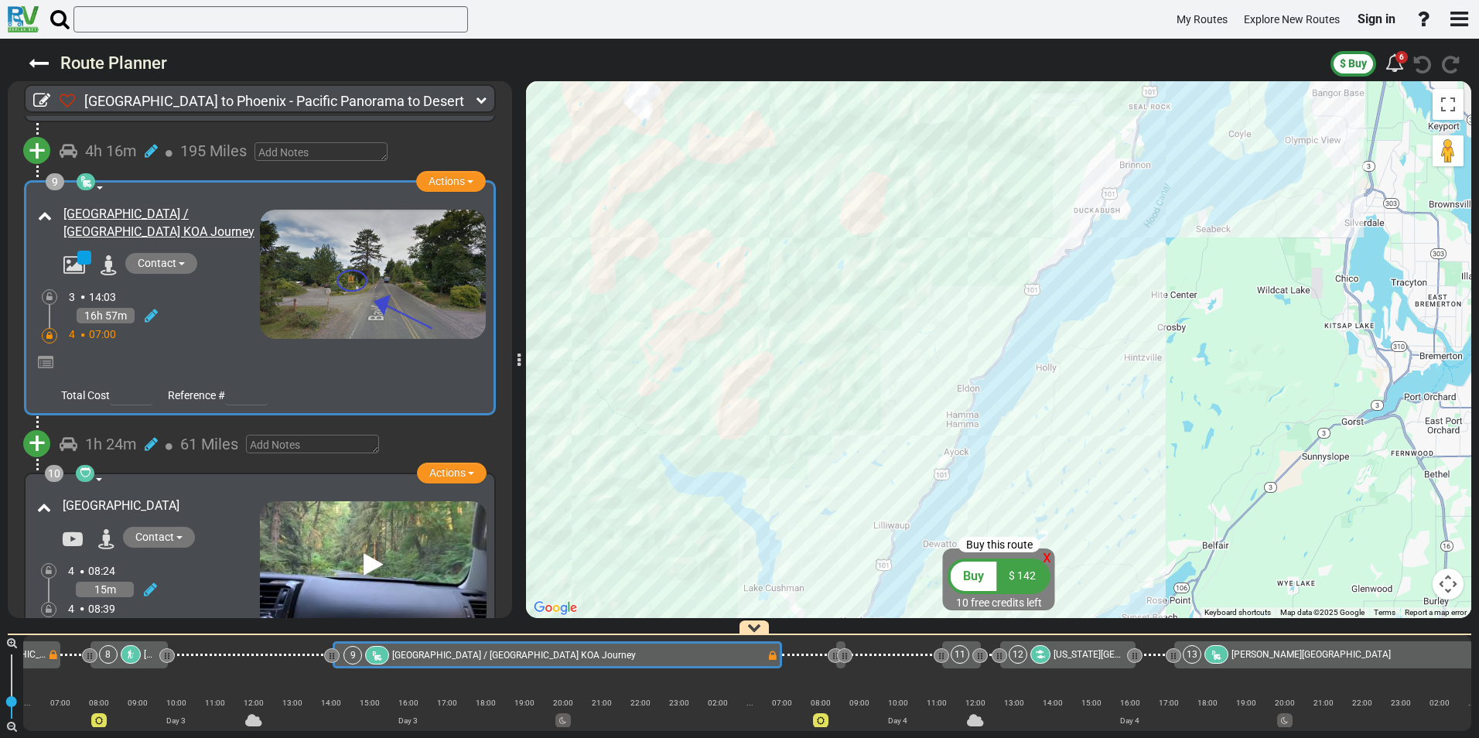
drag, startPoint x: 999, startPoint y: 237, endPoint x: 871, endPoint y: 405, distance: 210.3
click at [872, 404] on div "To activate drag with keyboard, press Alt + Enter. Once in keyboard drag state,…" at bounding box center [998, 349] width 945 height 537
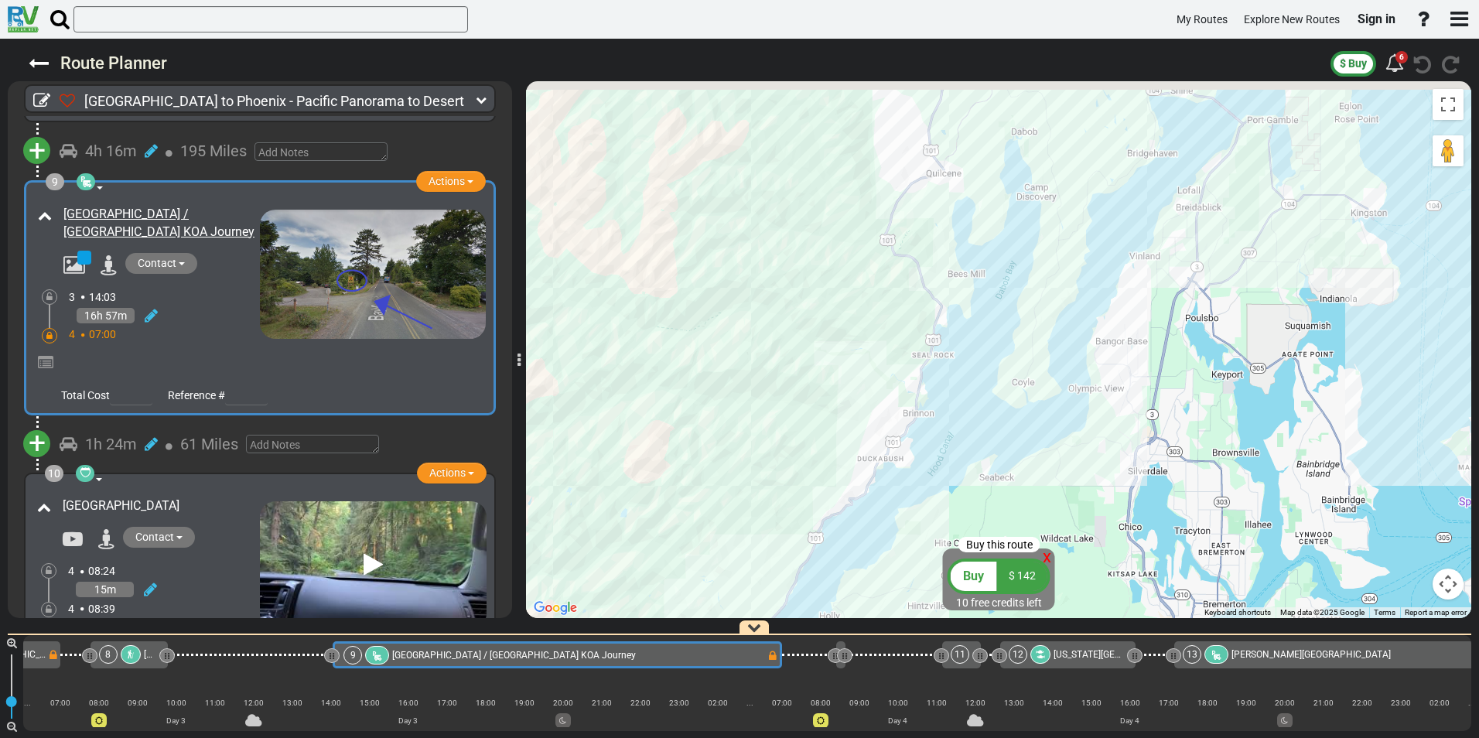
drag, startPoint x: 934, startPoint y: 229, endPoint x: 825, endPoint y: 418, distance: 218.7
click at [825, 418] on div "To activate drag with keyboard, press Alt + Enter. Once in keyboard drag state,…" at bounding box center [998, 349] width 945 height 537
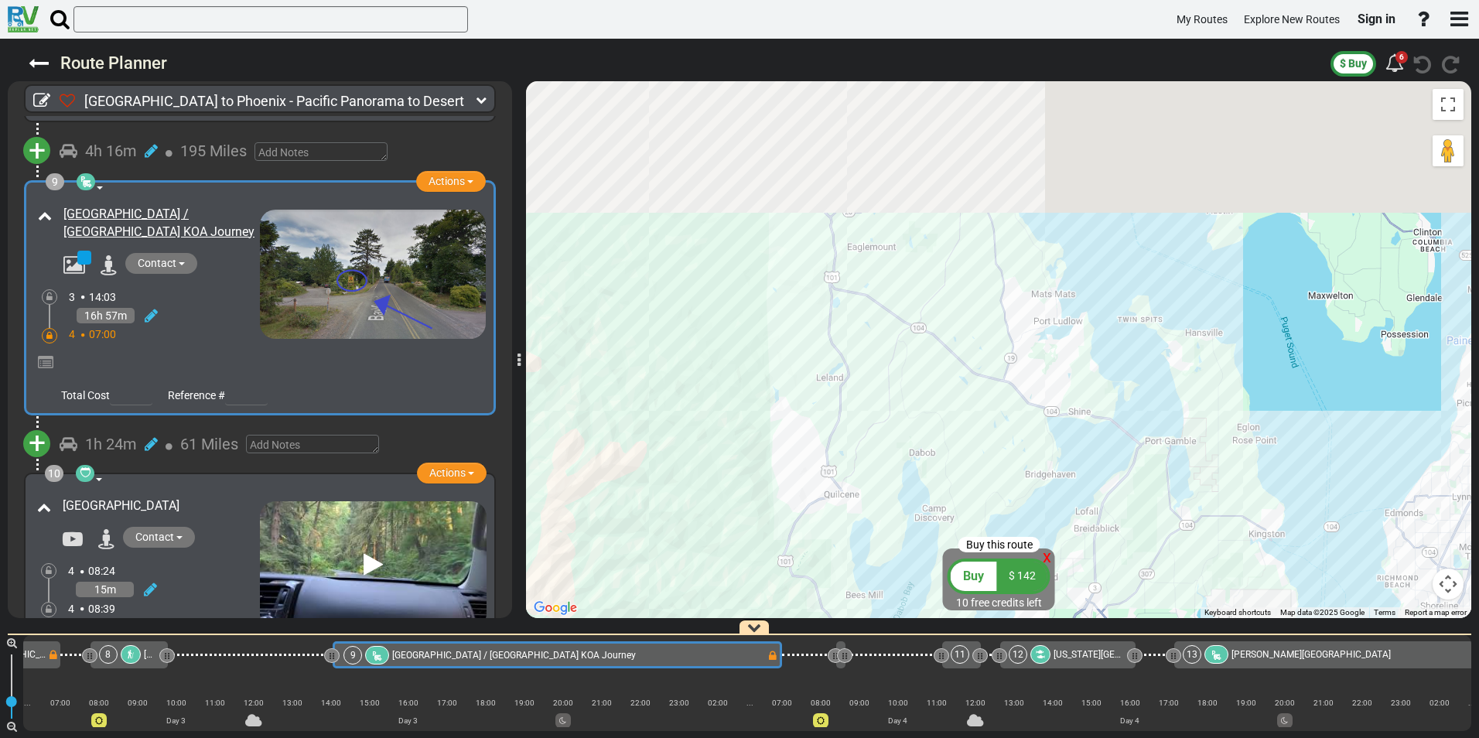
drag, startPoint x: 883, startPoint y: 251, endPoint x: 858, endPoint y: 458, distance: 208.1
click at [858, 458] on div "To activate drag with keyboard, press Alt + Enter. Once in keyboard drag state,…" at bounding box center [998, 349] width 945 height 537
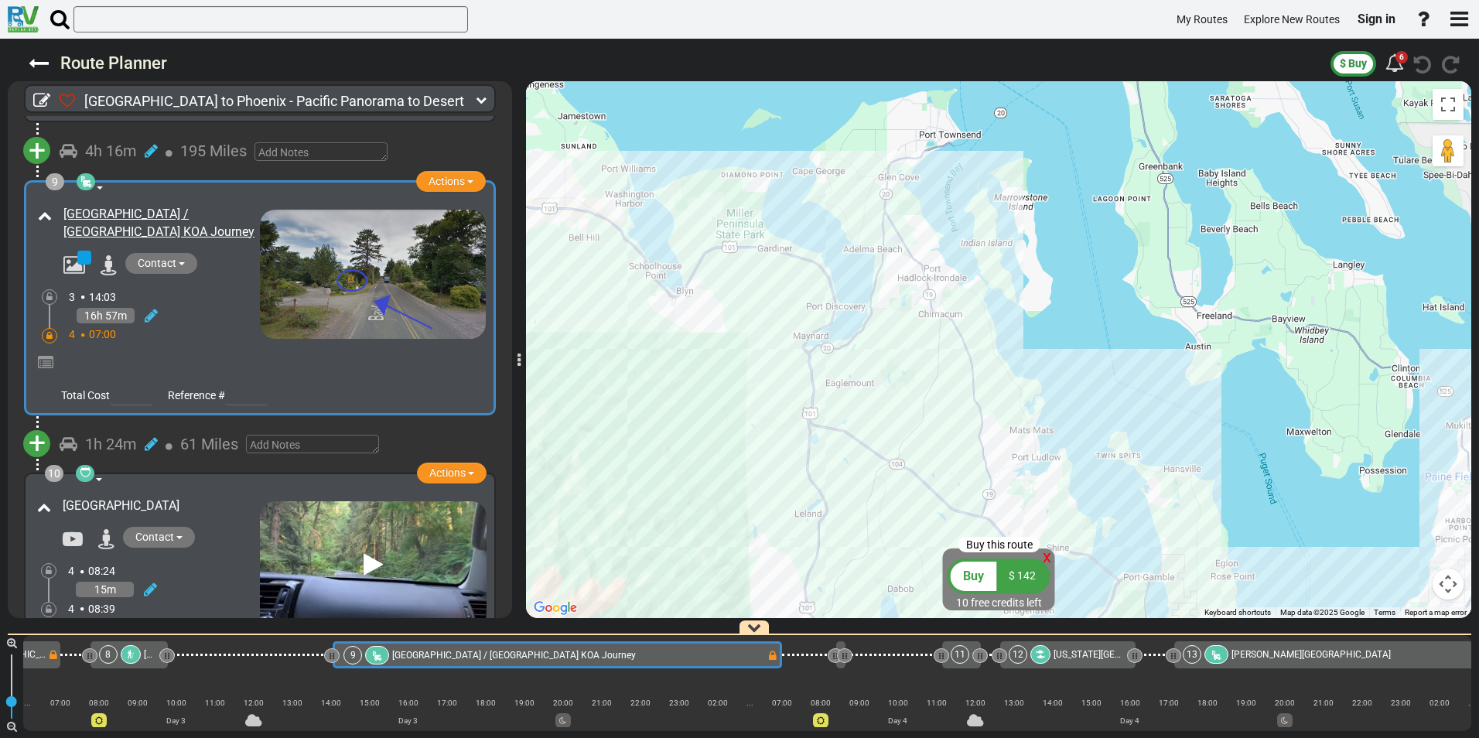
drag, startPoint x: 783, startPoint y: 311, endPoint x: 1002, endPoint y: 445, distance: 257.2
click at [1002, 445] on div "To activate drag with keyboard, press Alt + Enter. Once in keyboard drag state,…" at bounding box center [998, 349] width 945 height 537
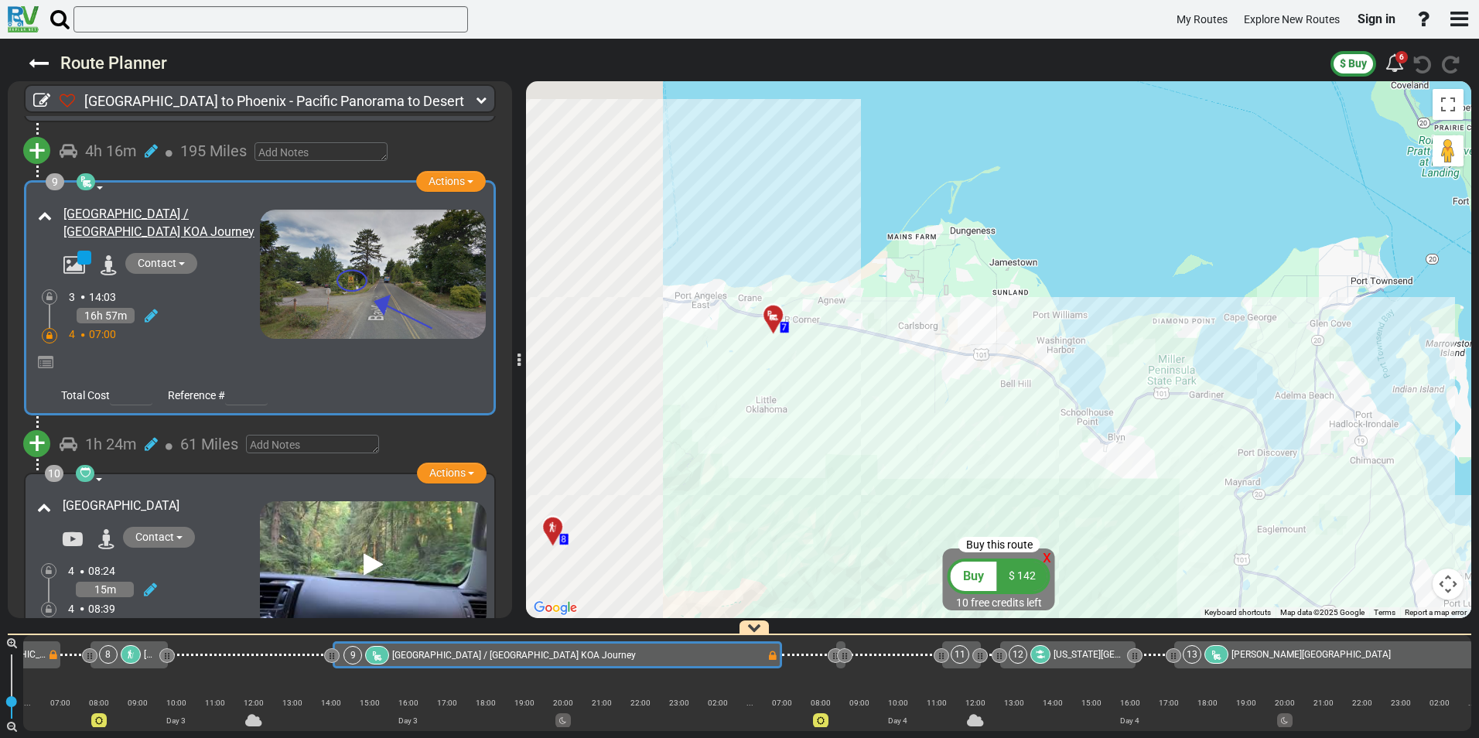
drag, startPoint x: 792, startPoint y: 371, endPoint x: 1027, endPoint y: 359, distance: 235.5
click at [1027, 359] on div "To activate drag with keyboard, press Alt + Enter. Once in keyboard drag state,…" at bounding box center [998, 349] width 945 height 537
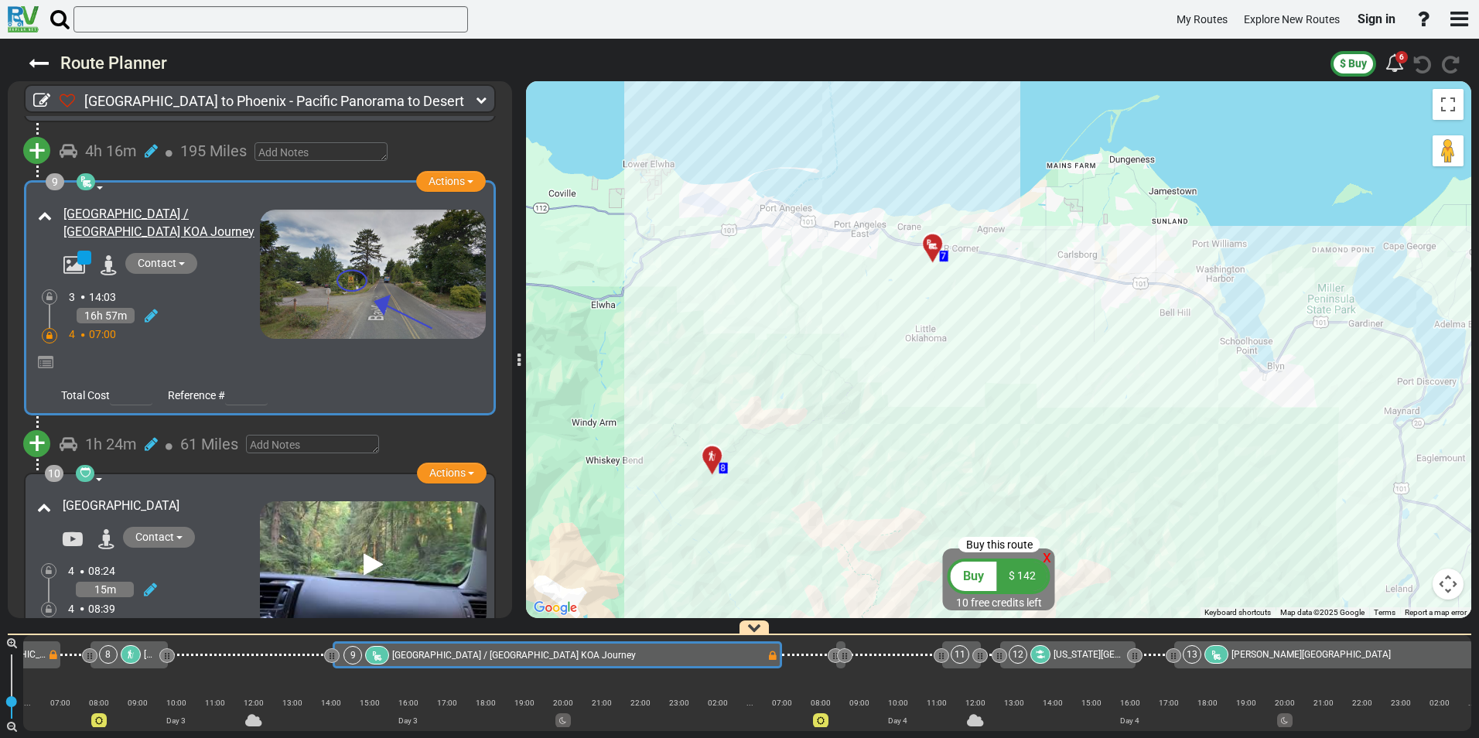
drag, startPoint x: 856, startPoint y: 412, endPoint x: 931, endPoint y: 343, distance: 101.3
click at [931, 343] on div "To activate drag with keyboard, press Alt + Enter. Once in keyboard drag state,…" at bounding box center [998, 349] width 945 height 537
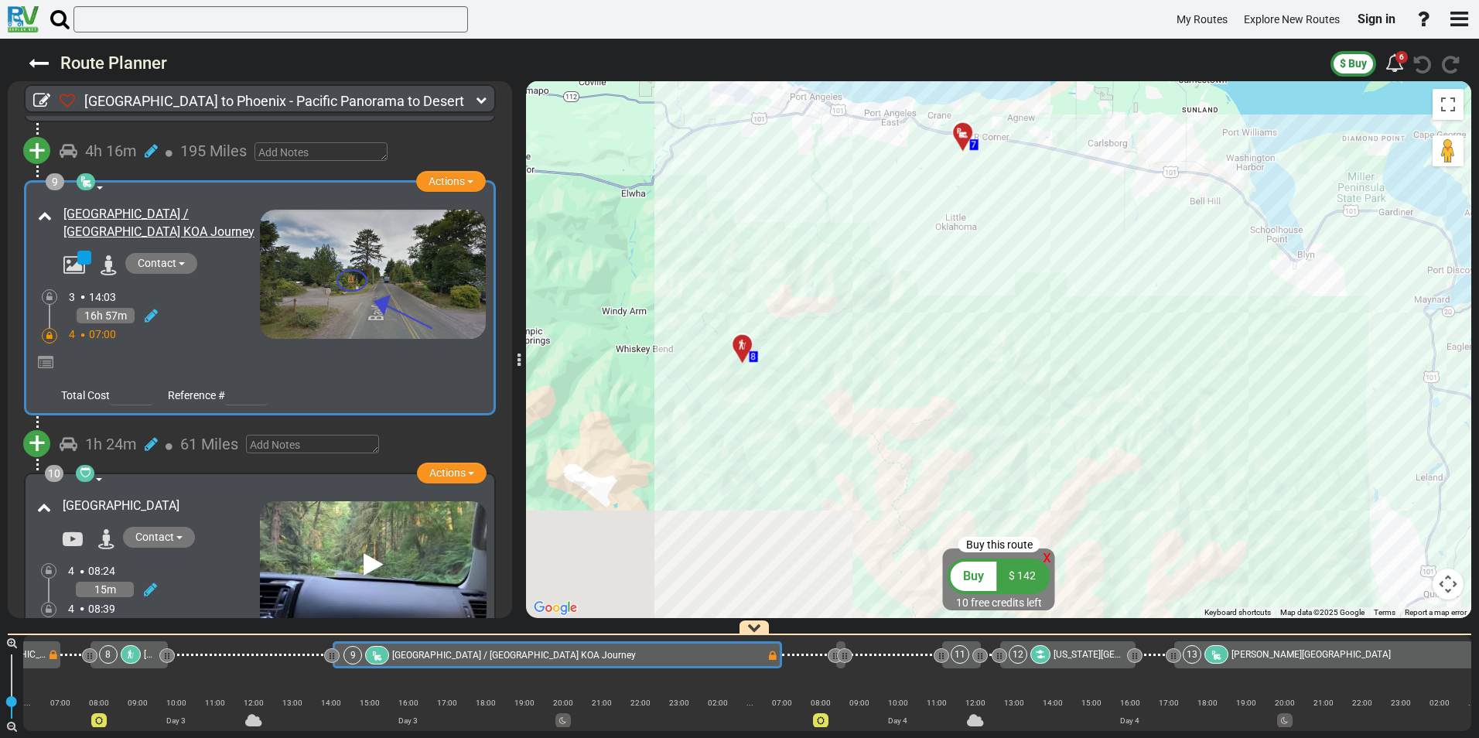
drag, startPoint x: 905, startPoint y: 456, endPoint x: 939, endPoint y: 289, distance: 171.3
click at [939, 289] on div "To activate drag with keyboard, press Alt + Enter. Once in keyboard drag state,…" at bounding box center [998, 349] width 945 height 537
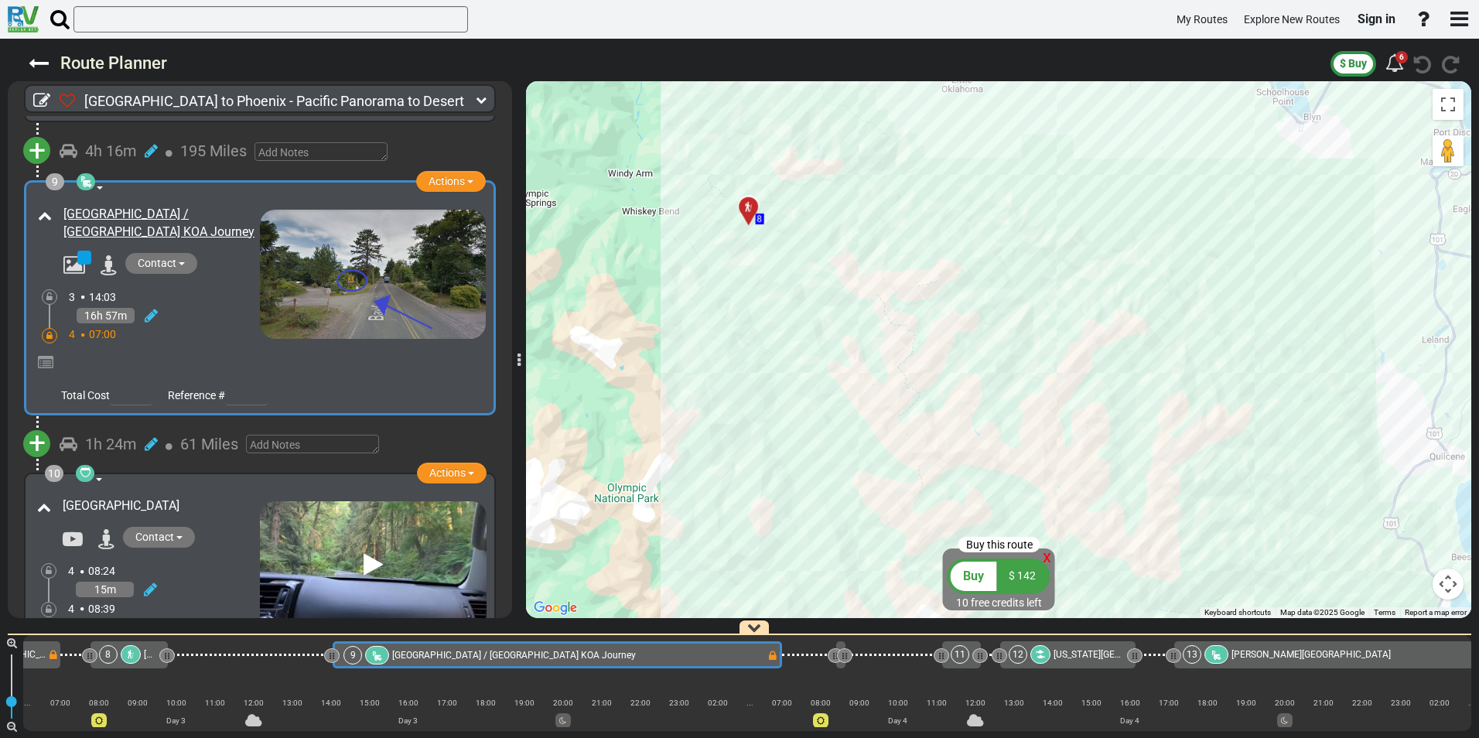
drag, startPoint x: 940, startPoint y: 310, endPoint x: 914, endPoint y: 481, distance: 172.8
click at [917, 478] on div "To activate drag with keyboard, press Alt + Enter. Once in keyboard drag state,…" at bounding box center [998, 349] width 945 height 537
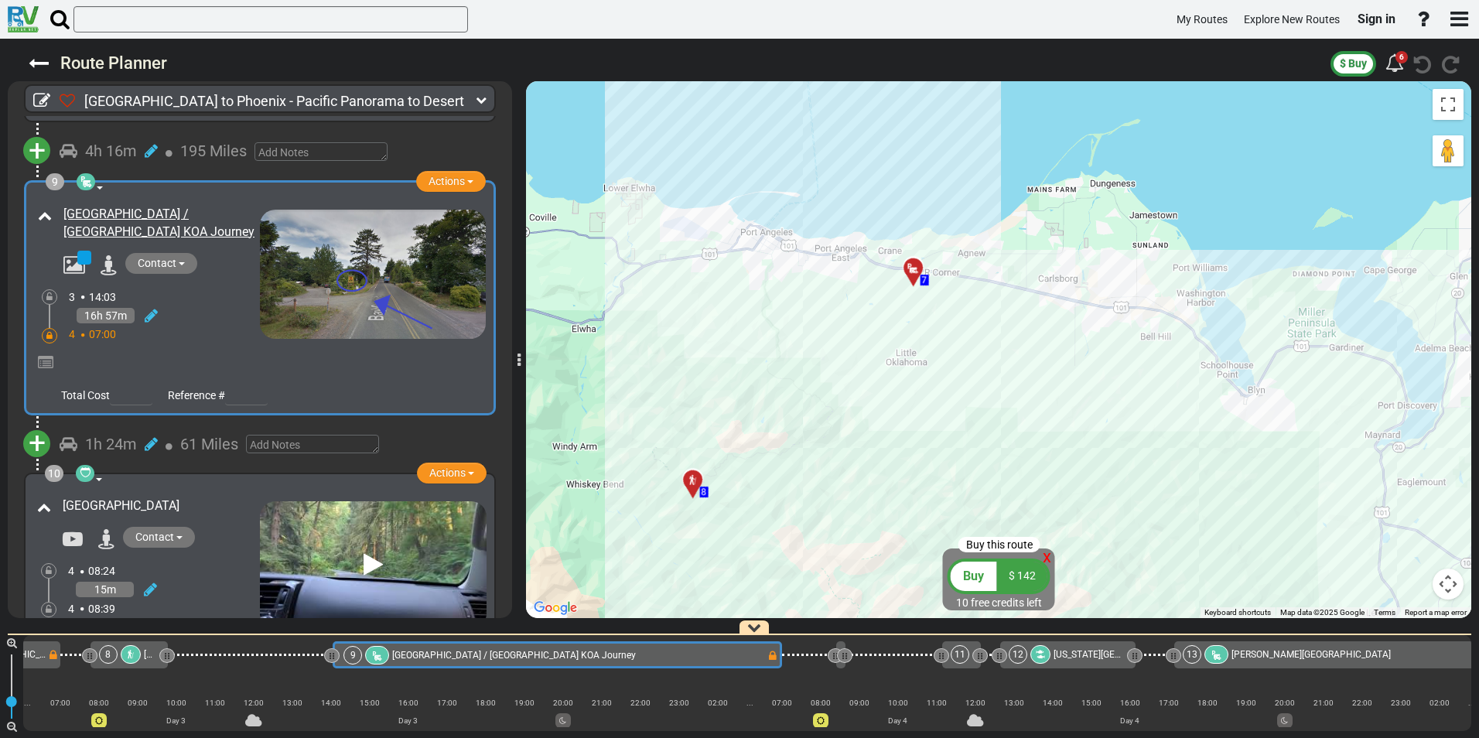
click at [913, 265] on icon at bounding box center [913, 268] width 15 height 12
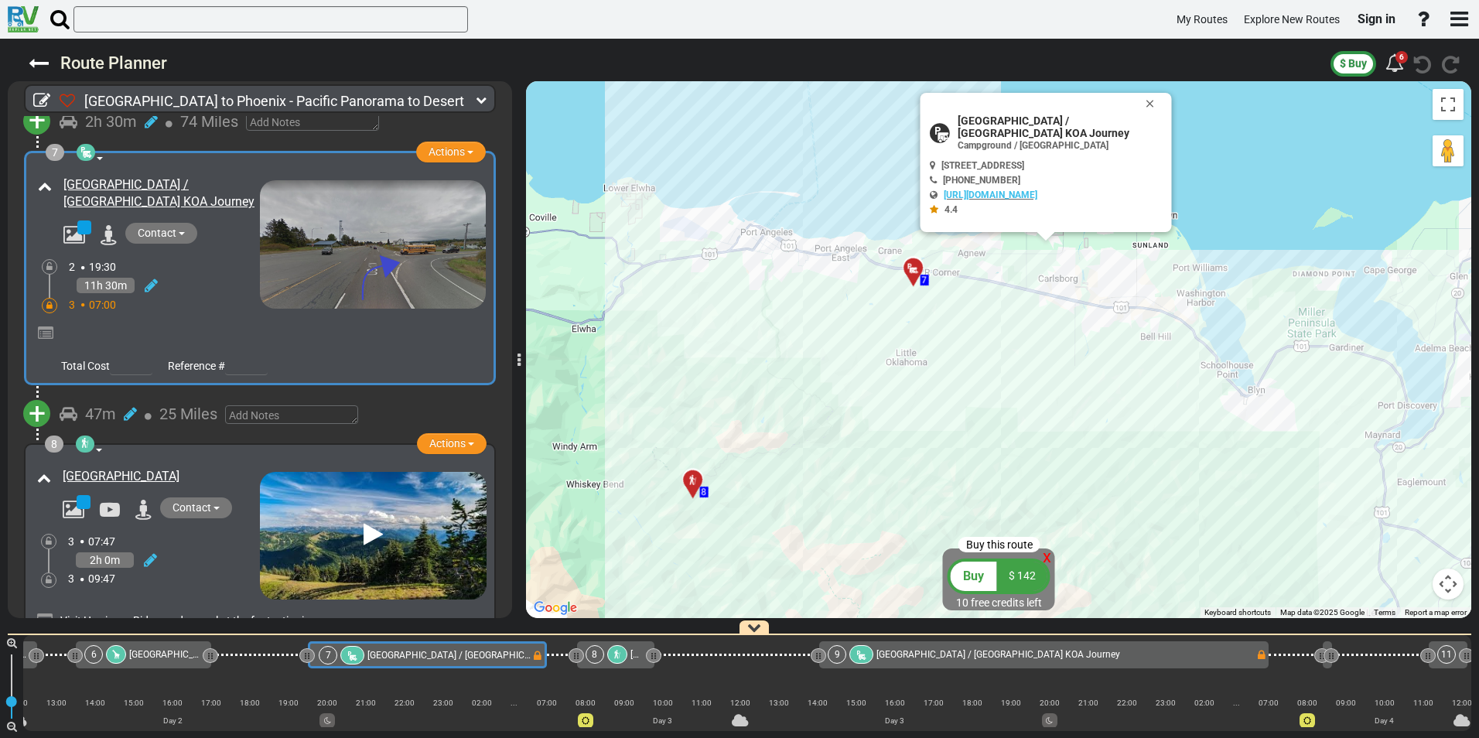
scroll to position [0, 915]
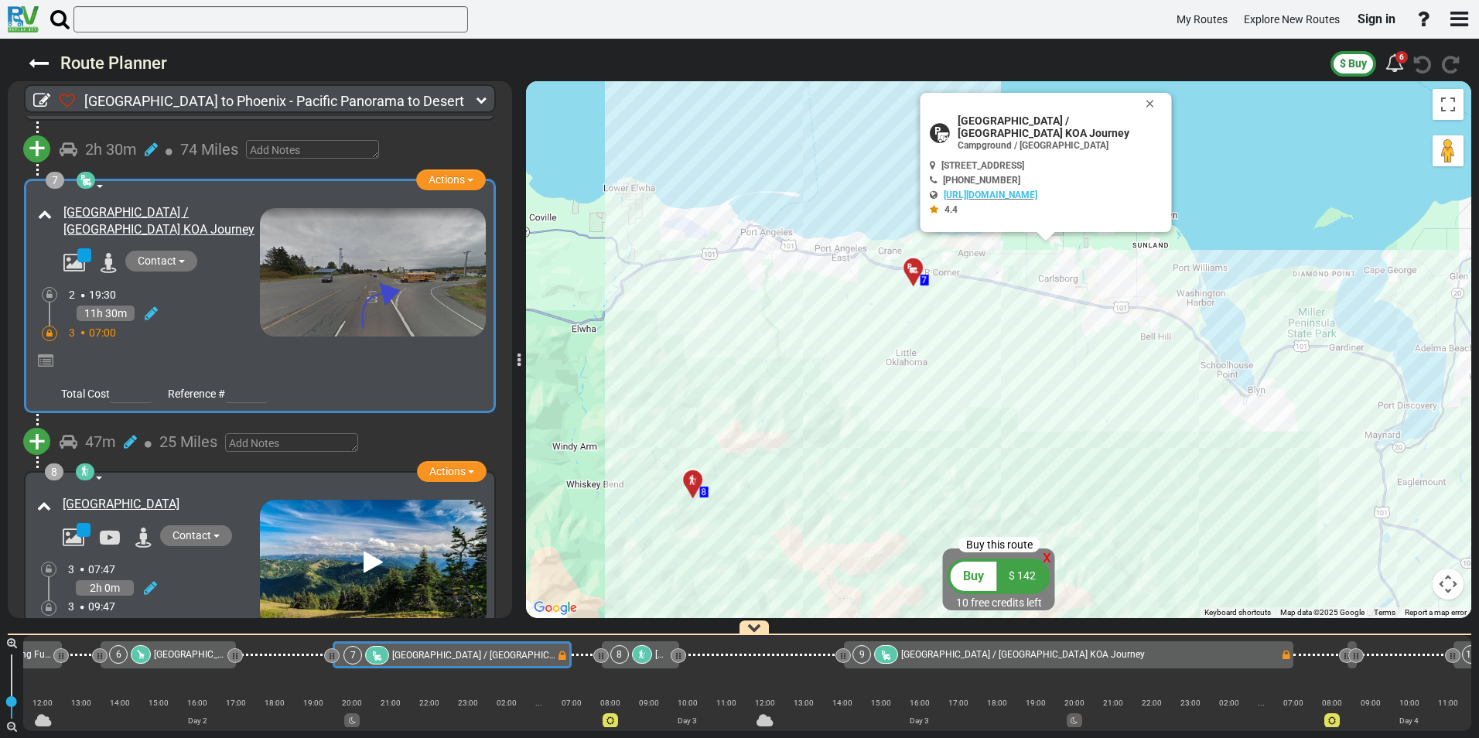
click at [695, 477] on icon at bounding box center [692, 479] width 11 height 11
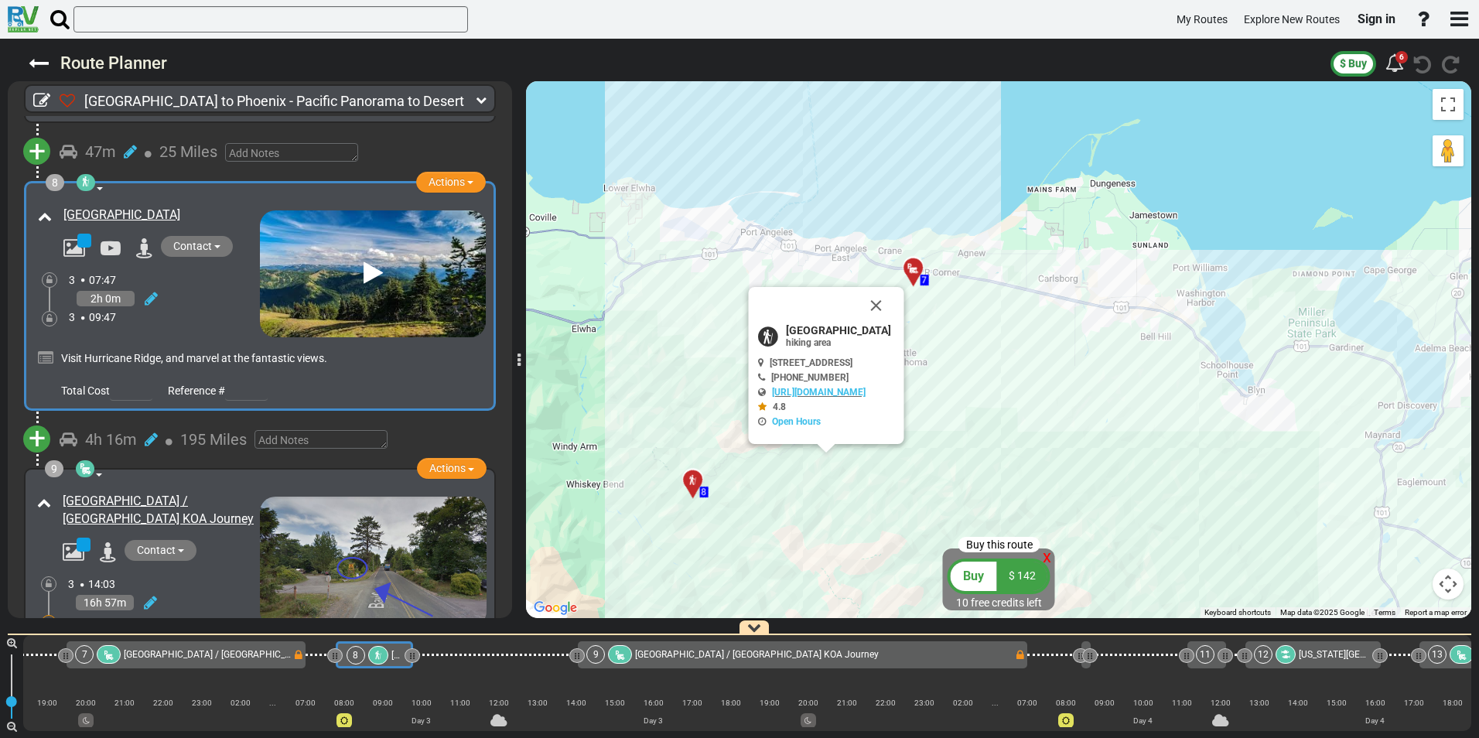
scroll to position [0, 1184]
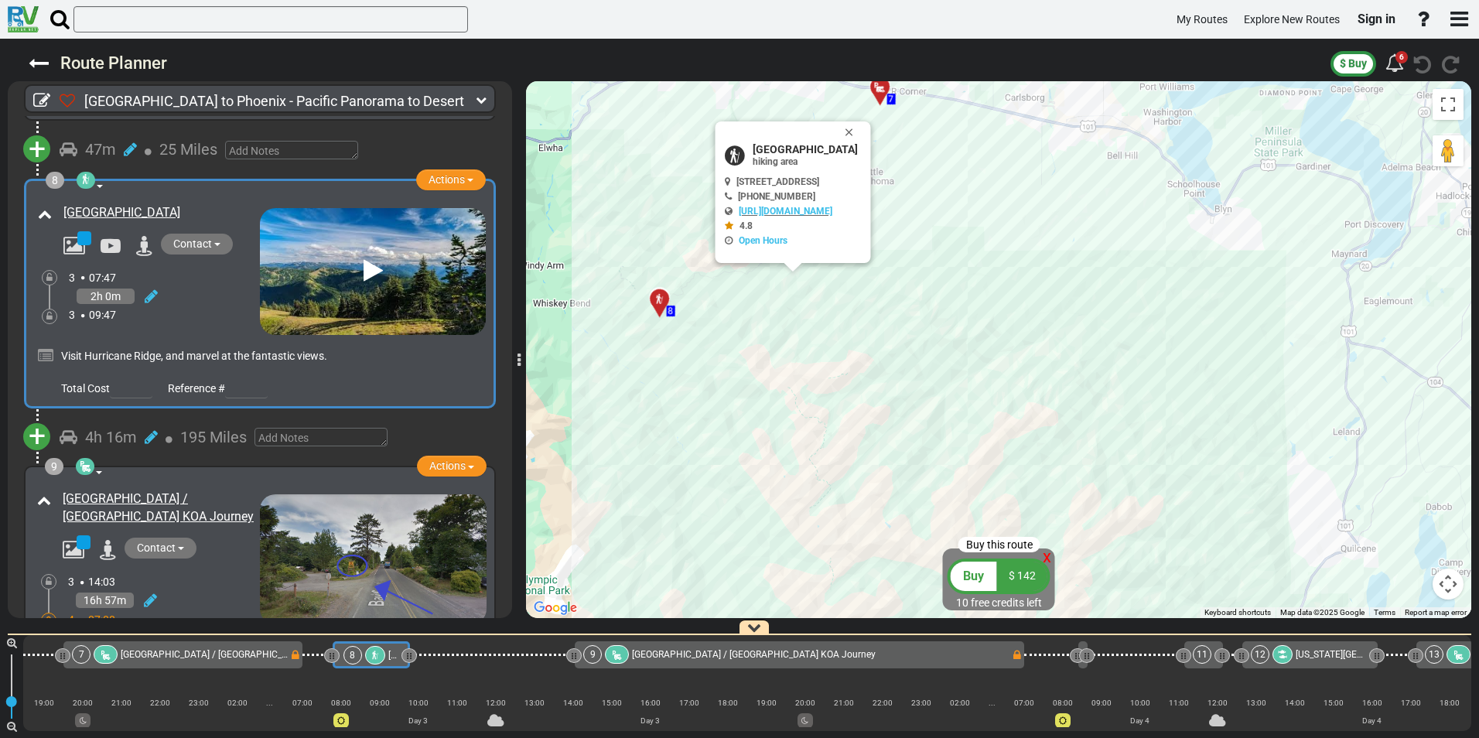
drag, startPoint x: 803, startPoint y: 528, endPoint x: 765, endPoint y: 323, distance: 209.2
click at [765, 323] on div "To activate drag with keyboard, press Alt + Enter. Once in keyboard drag state,…" at bounding box center [998, 349] width 945 height 537
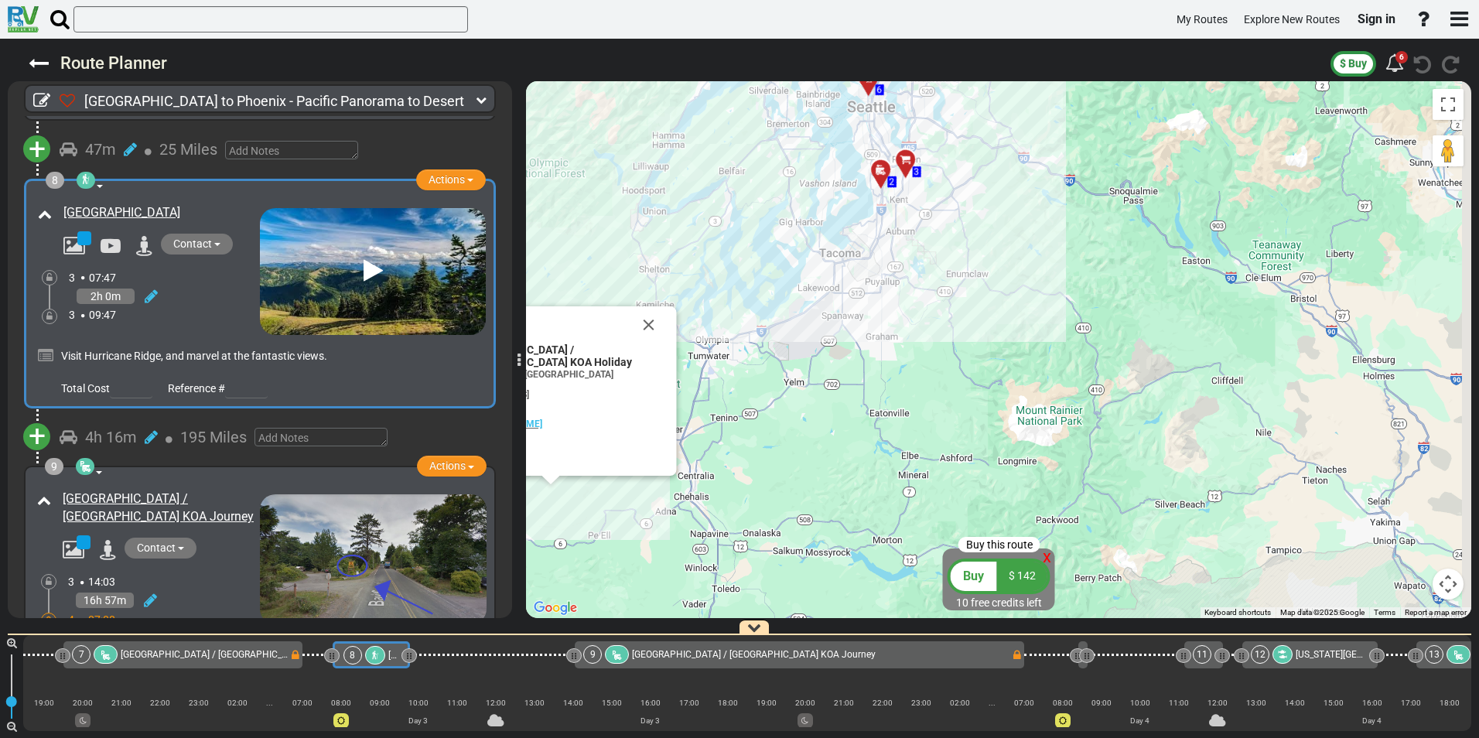
drag, startPoint x: 942, startPoint y: 203, endPoint x: 771, endPoint y: 463, distance: 311.7
click at [771, 463] on div "To activate drag with keyboard, press Alt + Enter. Once in keyboard drag state,…" at bounding box center [998, 349] width 945 height 537
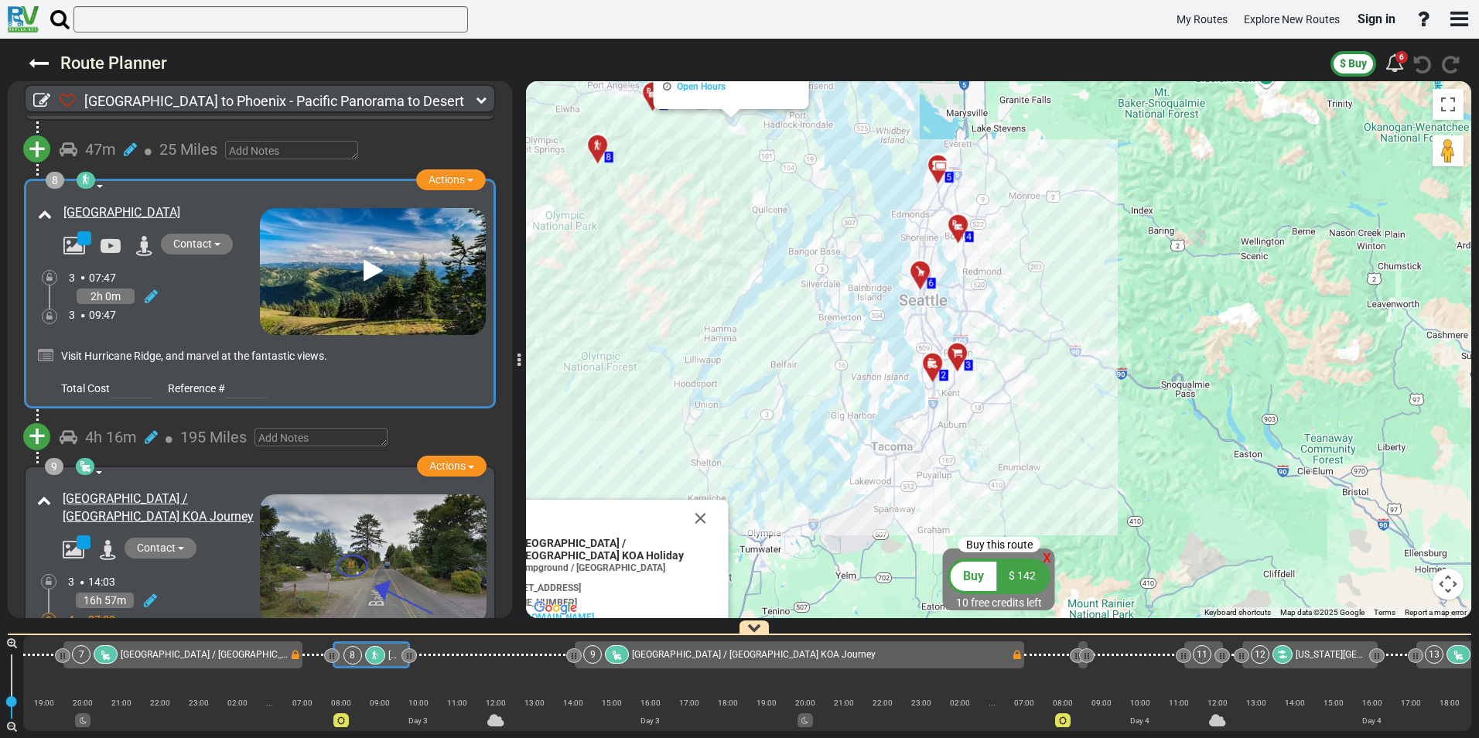
drag, startPoint x: 760, startPoint y: 493, endPoint x: 834, endPoint y: 263, distance: 241.2
click at [834, 263] on div "To activate drag with keyboard, press Alt + Enter. Once in keyboard drag state,…" at bounding box center [998, 349] width 945 height 537
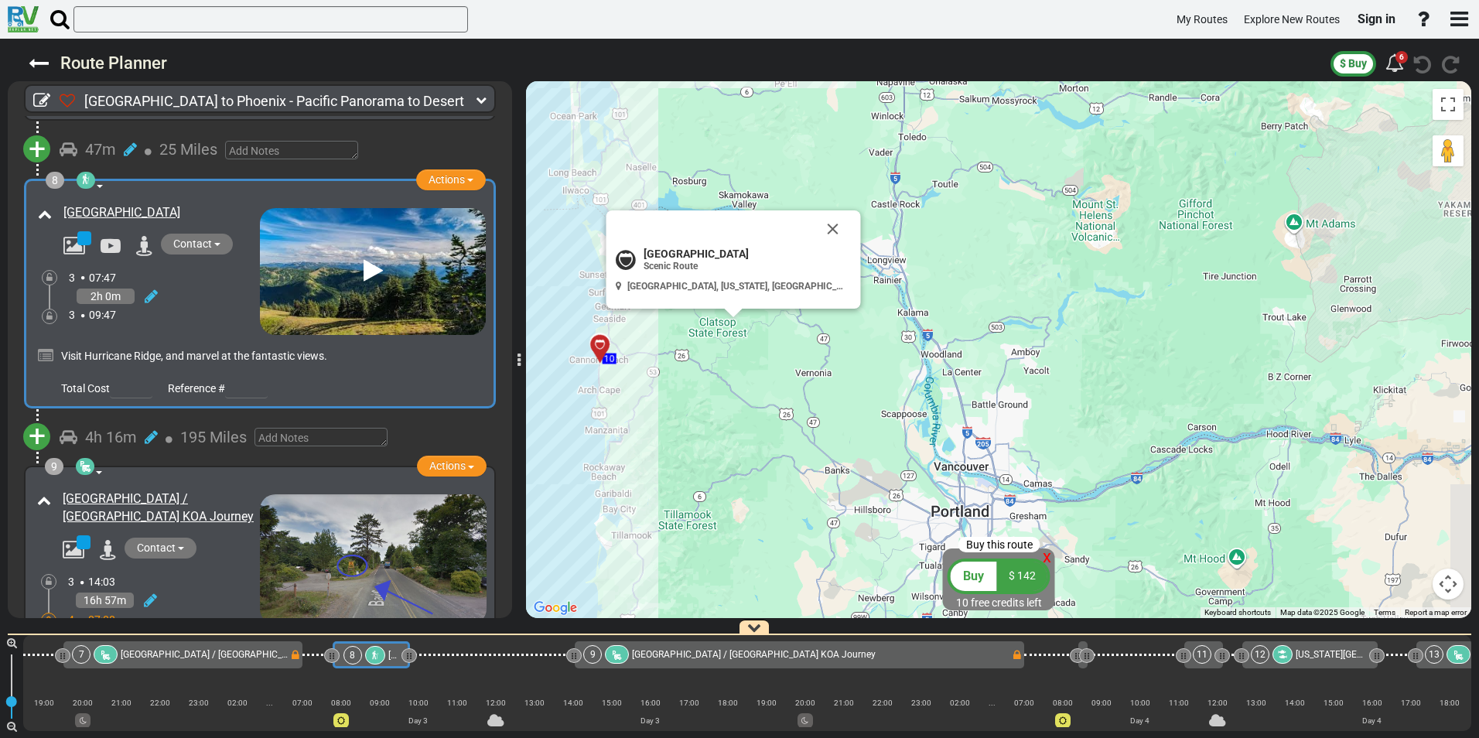
drag, startPoint x: 767, startPoint y: 489, endPoint x: 863, endPoint y: 268, distance: 241.4
click at [863, 268] on div "To activate drag with keyboard, press Alt + Enter. Once in keyboard drag state,…" at bounding box center [998, 349] width 945 height 537
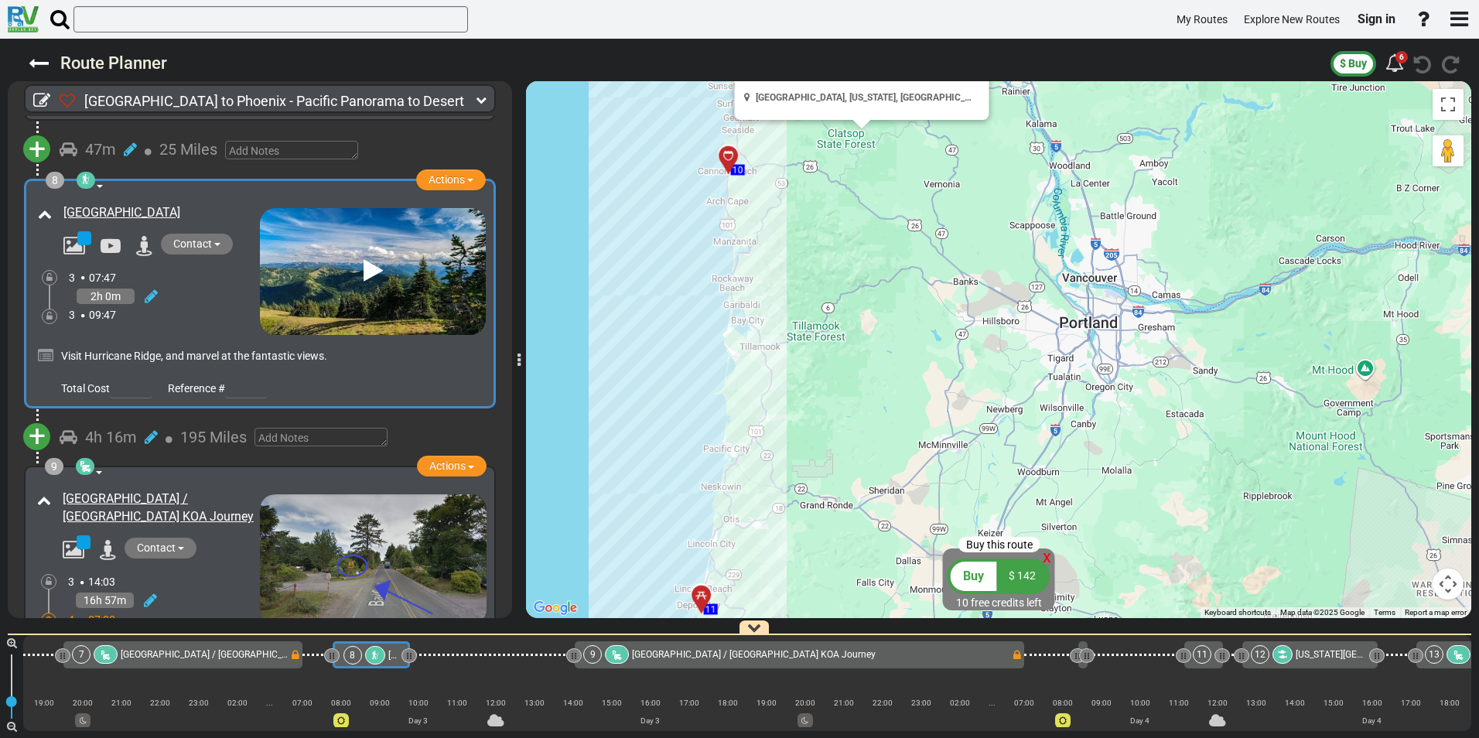
drag, startPoint x: 712, startPoint y: 391, endPoint x: 816, endPoint y: 256, distance: 170.5
click at [816, 256] on div "To activate drag with keyboard, press Alt + Enter. Once in keyboard drag state,…" at bounding box center [998, 349] width 945 height 537
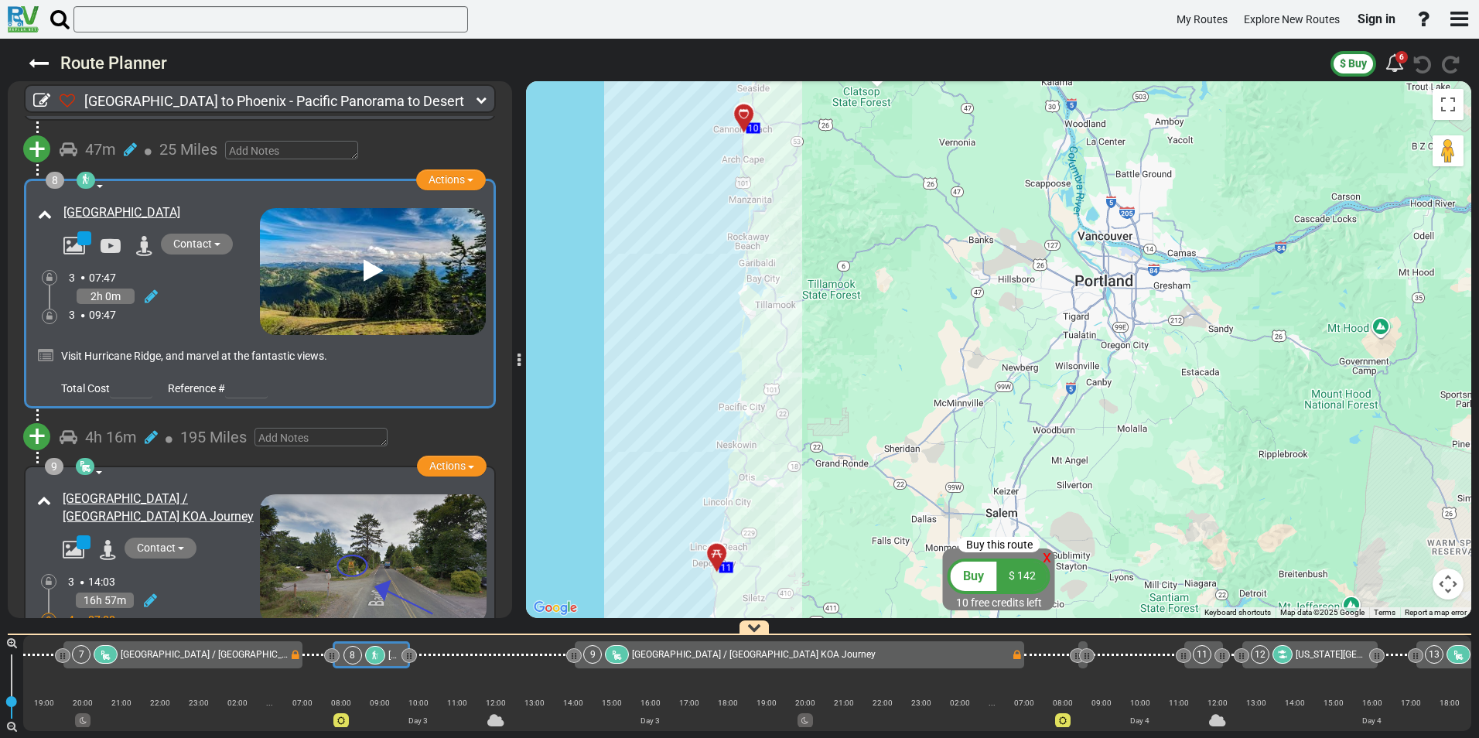
drag, startPoint x: 815, startPoint y: 457, endPoint x: 811, endPoint y: 299, distance: 158.6
click at [811, 299] on div "To activate drag with keyboard, press Alt + Enter. Once in keyboard drag state,…" at bounding box center [998, 349] width 945 height 537
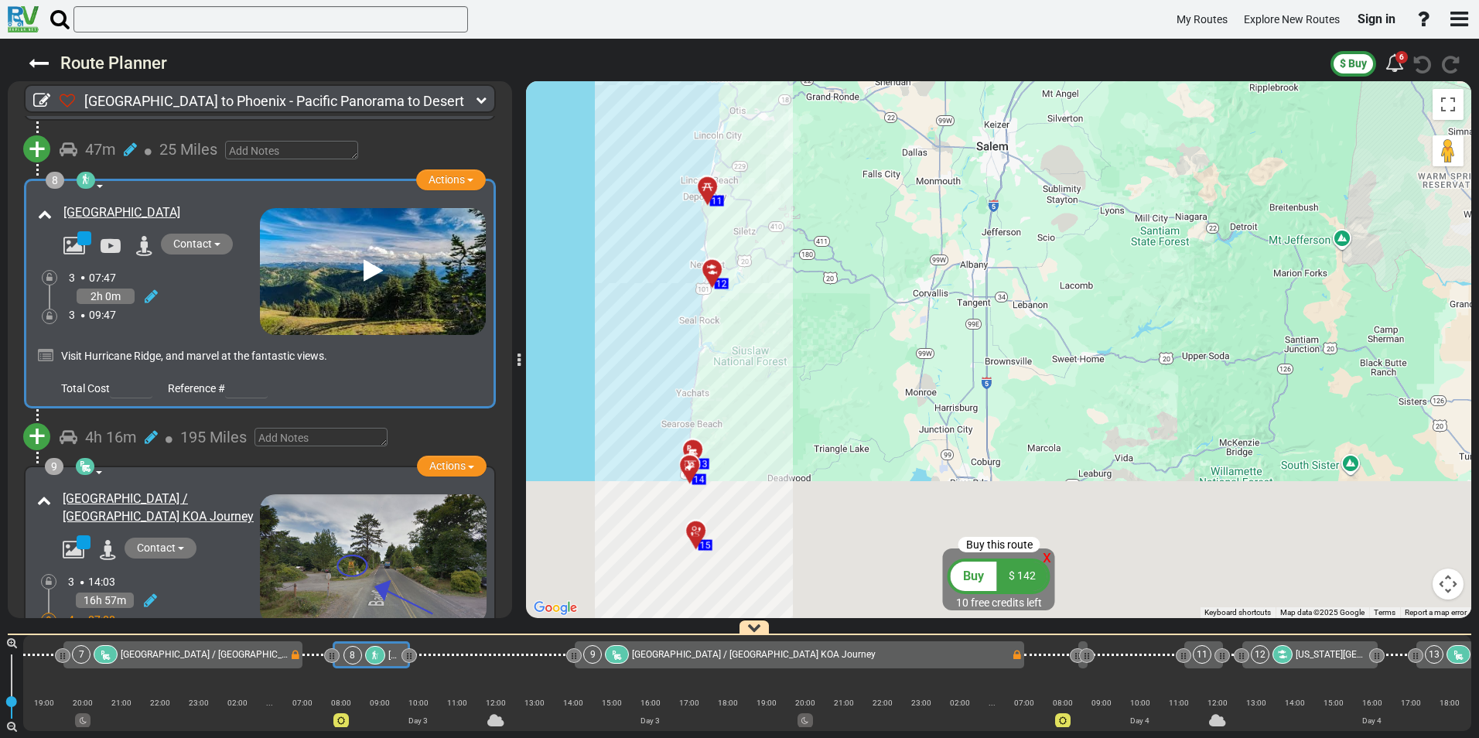
drag, startPoint x: 787, startPoint y: 435, endPoint x: 787, endPoint y: 273, distance: 161.7
click at [787, 273] on div "To activate drag with keyboard, press Alt + Enter. Once in keyboard drag state,…" at bounding box center [998, 349] width 945 height 537
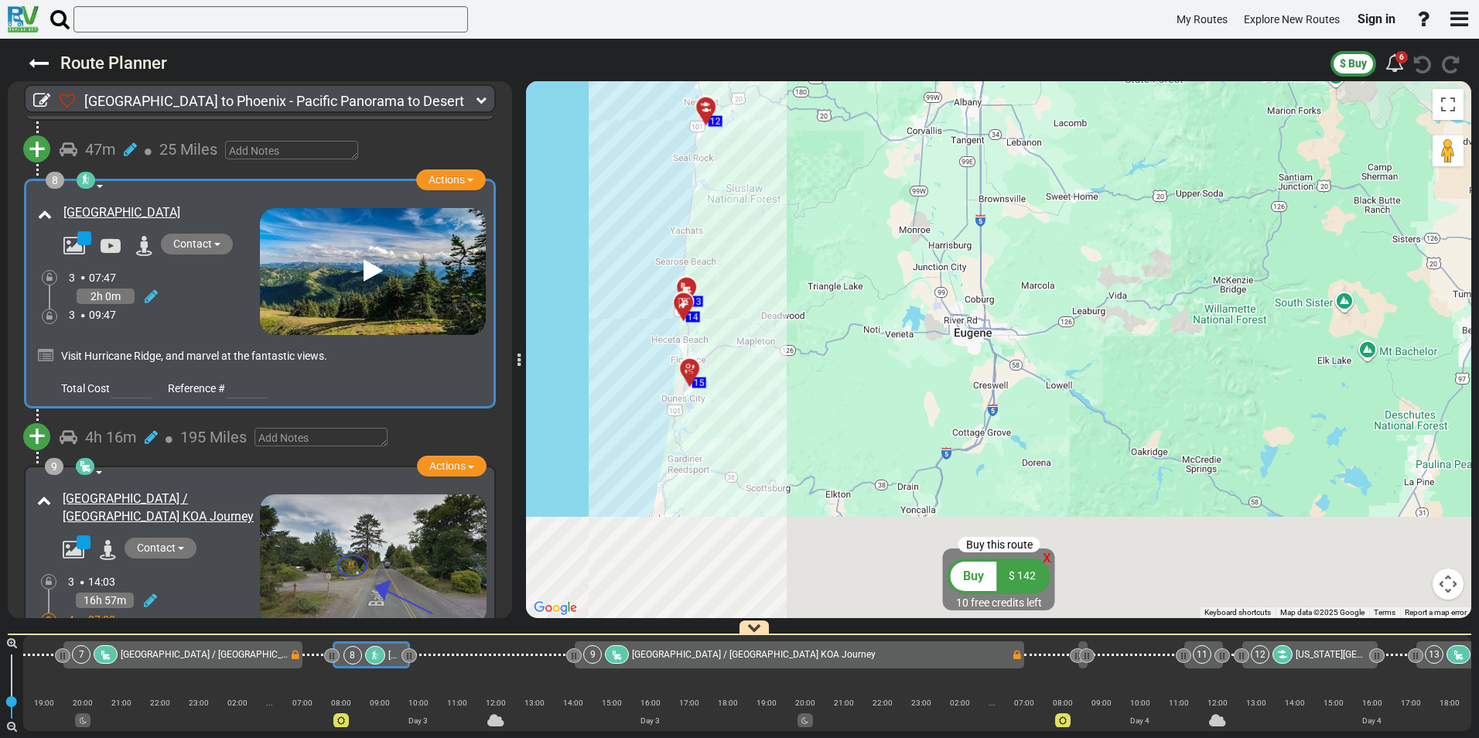
drag, startPoint x: 769, startPoint y: 425, endPoint x: 762, endPoint y: 296, distance: 129.4
click at [762, 296] on div "To activate drag with keyboard, press Alt + Enter. Once in keyboard drag state,…" at bounding box center [998, 349] width 945 height 537
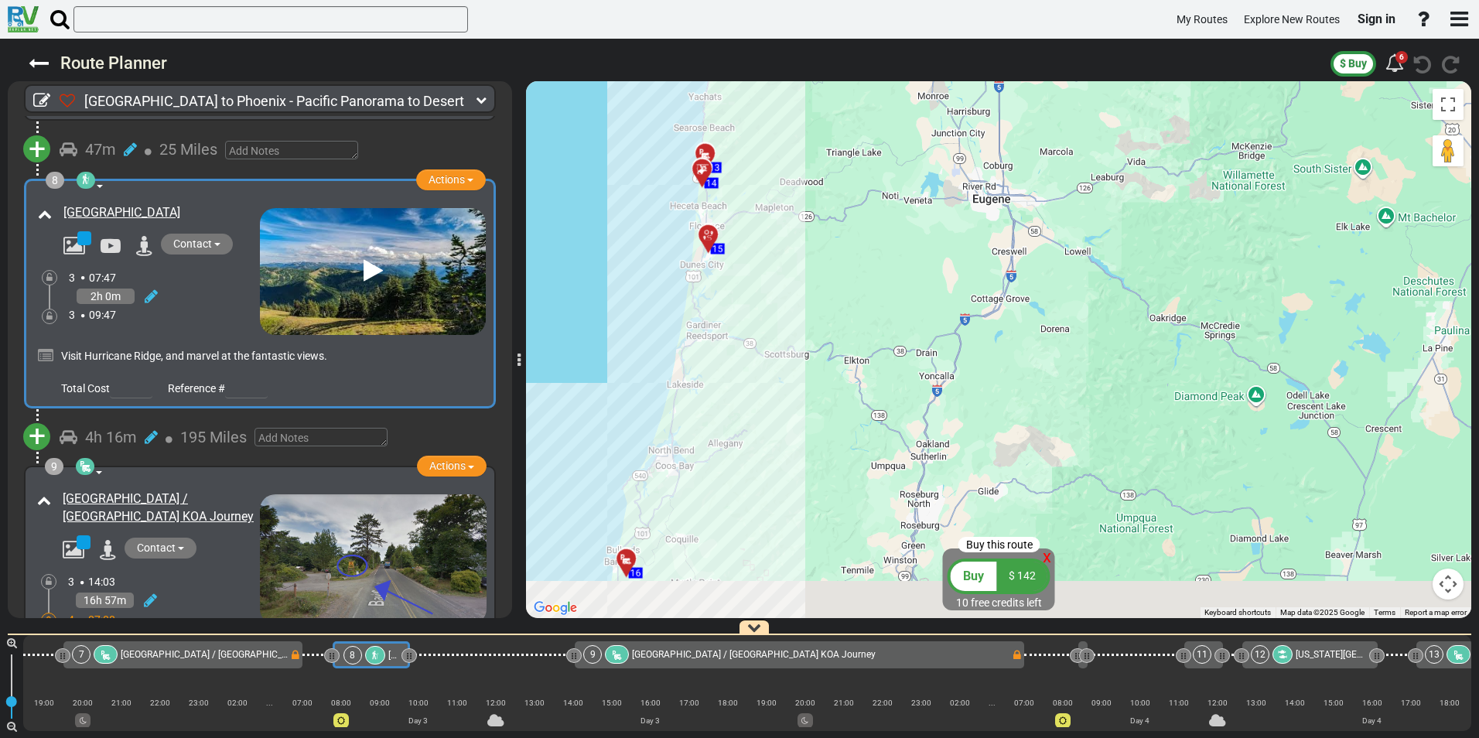
drag, startPoint x: 760, startPoint y: 444, endPoint x: 797, endPoint y: 282, distance: 166.5
click at [797, 282] on div "To activate drag with keyboard, press Alt + Enter. Once in keyboard drag state,…" at bounding box center [998, 349] width 945 height 537
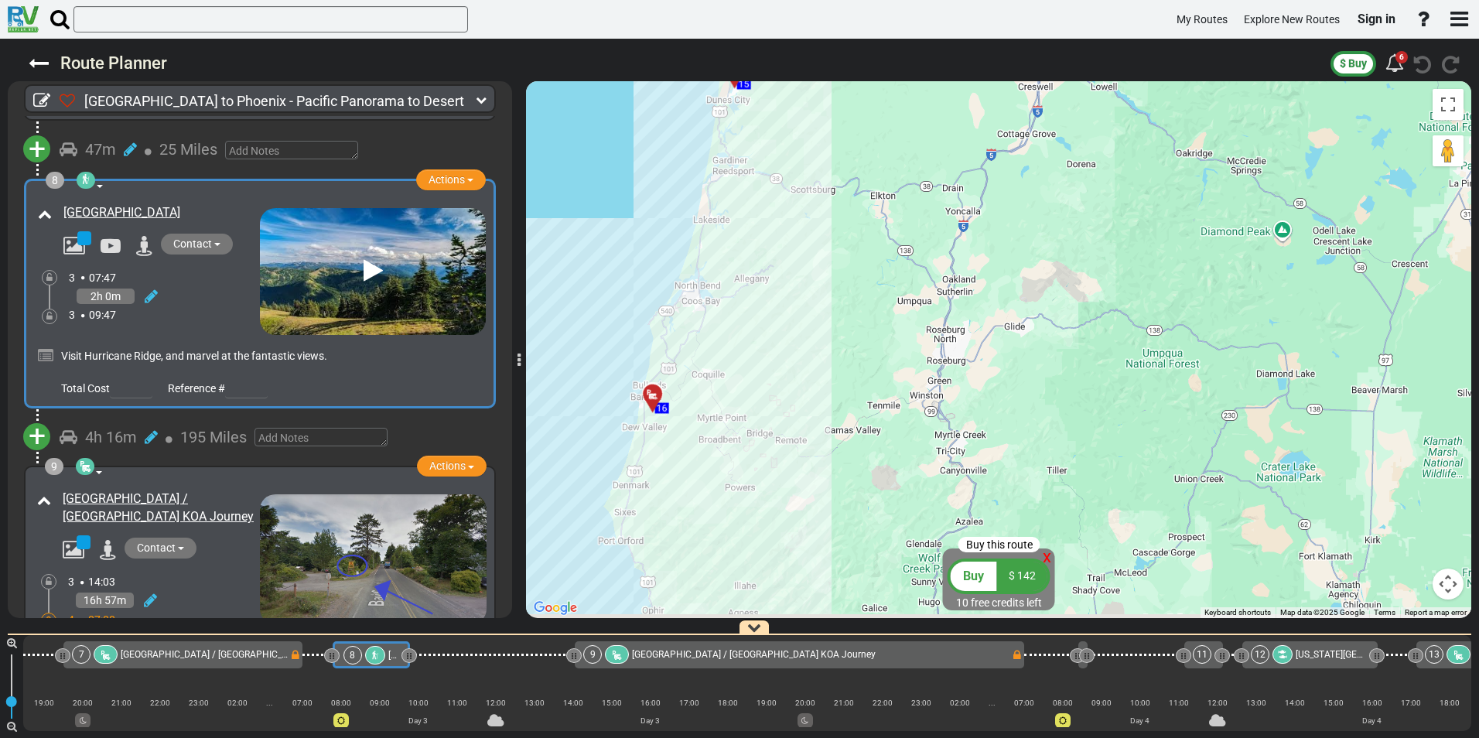
drag, startPoint x: 739, startPoint y: 469, endPoint x: 743, endPoint y: 313, distance: 156.3
click at [743, 313] on div "To activate drag with keyboard, press Alt + Enter. Once in keyboard drag state,…" at bounding box center [998, 349] width 945 height 537
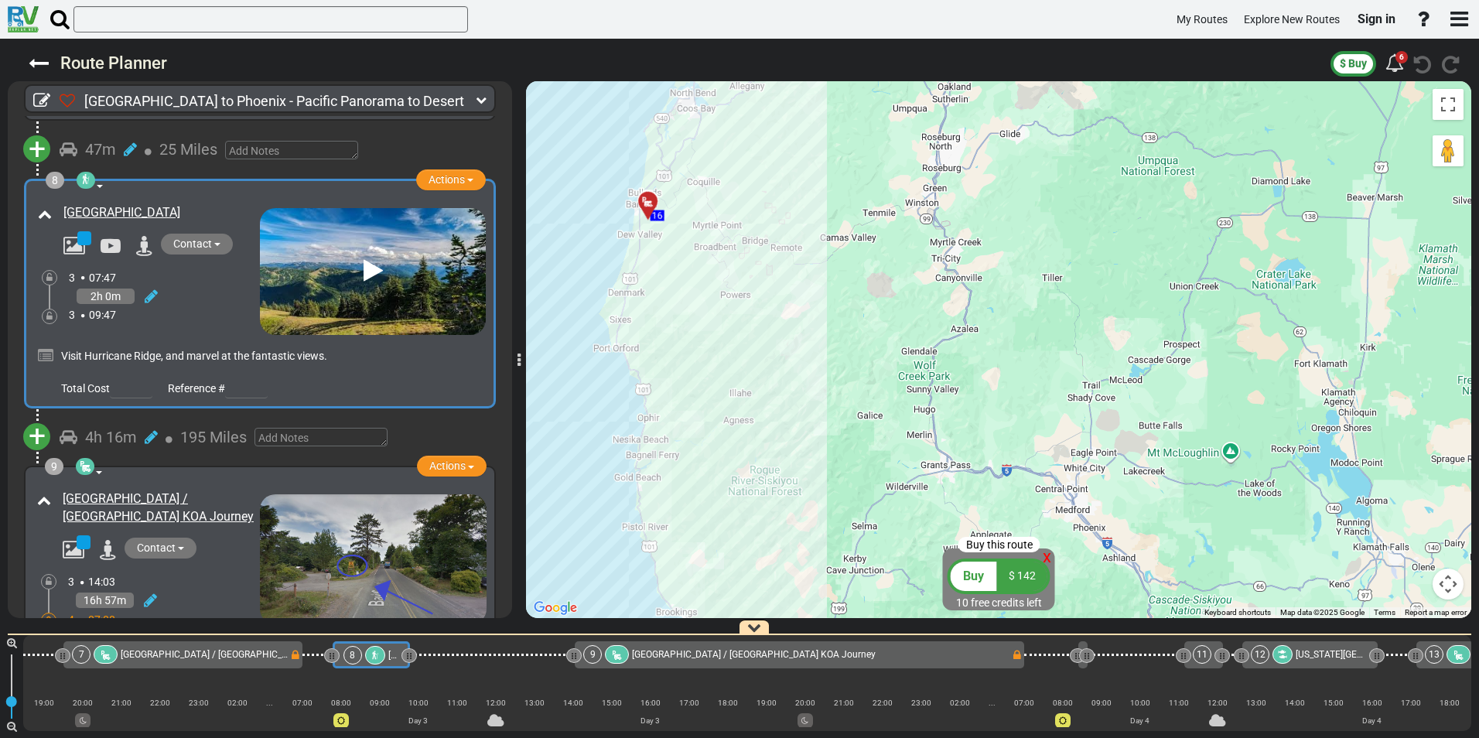
drag, startPoint x: 746, startPoint y: 474, endPoint x: 739, endPoint y: 336, distance: 138.6
click at [739, 336] on div "To activate drag with keyboard, press Alt + Enter. Once in keyboard drag state,…" at bounding box center [998, 349] width 945 height 537
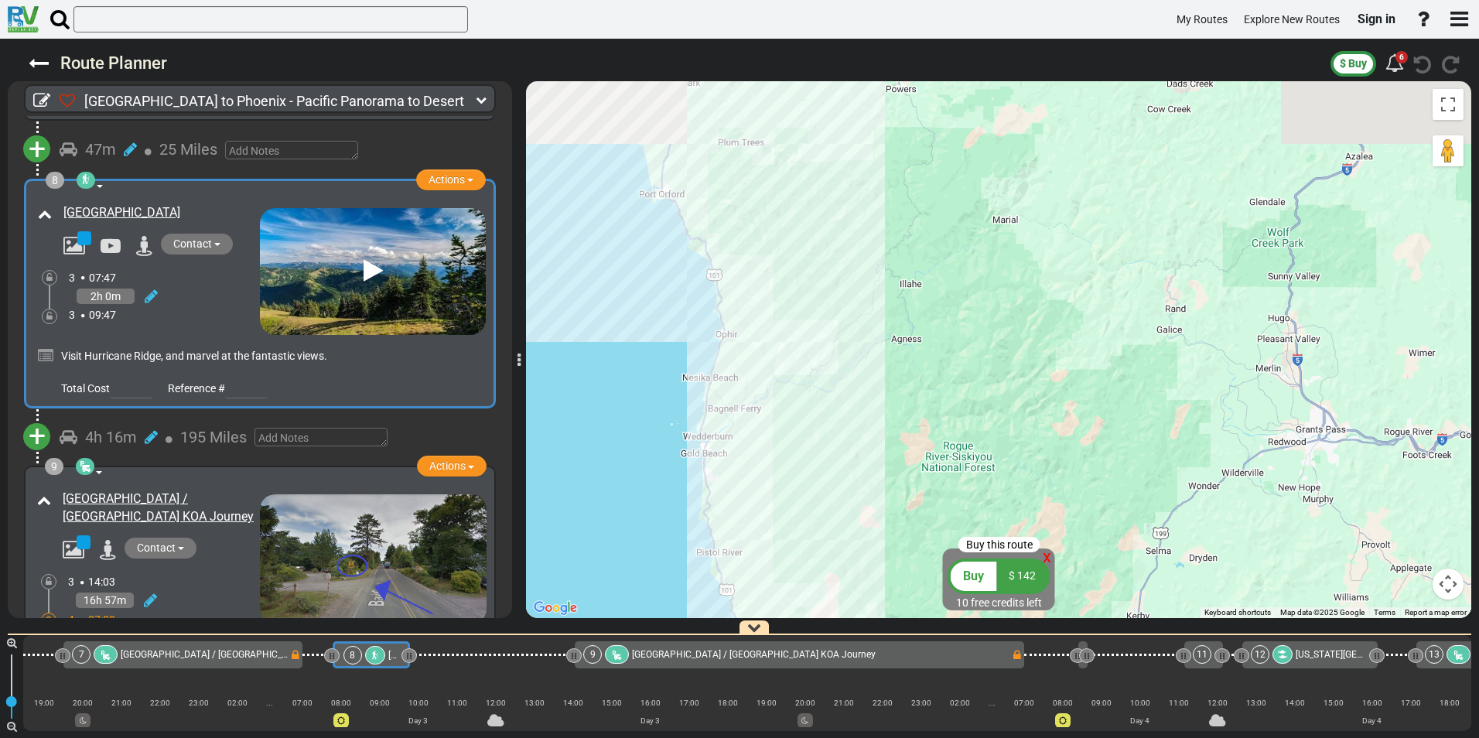
drag, startPoint x: 666, startPoint y: 238, endPoint x: 845, endPoint y: 367, distance: 220.0
click at [845, 367] on div "To activate drag with keyboard, press Alt + Enter. Once in keyboard drag state,…" at bounding box center [998, 349] width 945 height 537
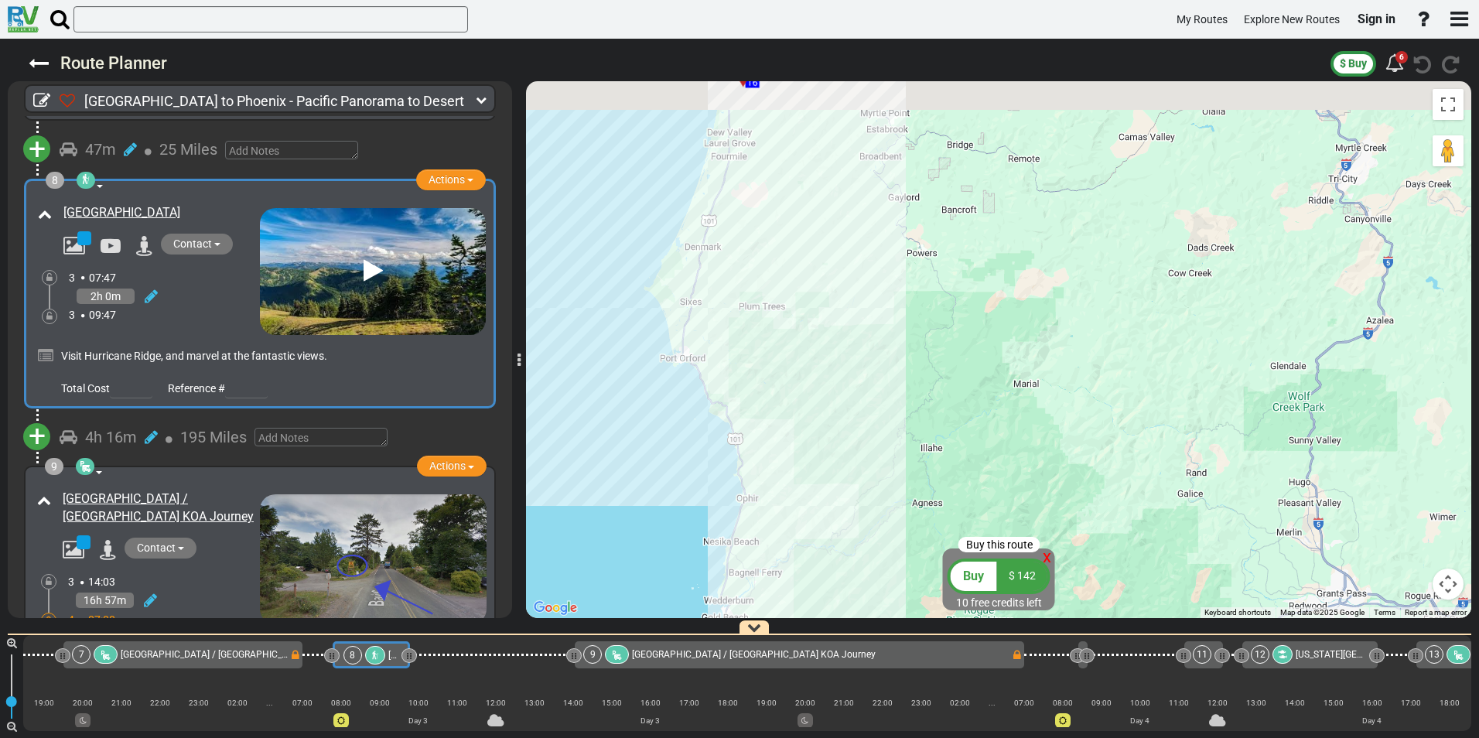
drag, startPoint x: 831, startPoint y: 361, endPoint x: 840, endPoint y: 476, distance: 115.6
click at [840, 476] on div "To activate drag with keyboard, press Alt + Enter. Once in keyboard drag state,…" at bounding box center [998, 349] width 945 height 537
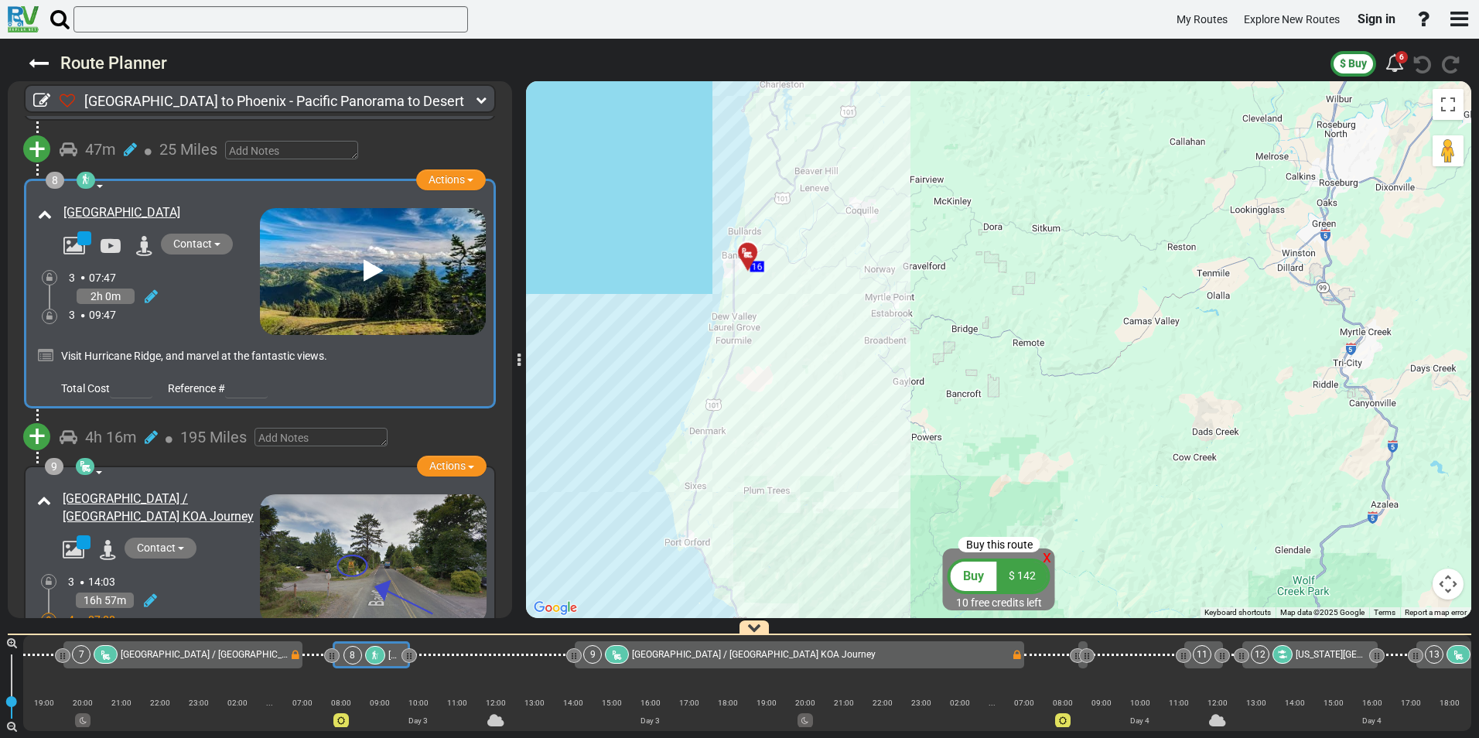
click at [746, 251] on icon at bounding box center [747, 253] width 15 height 12
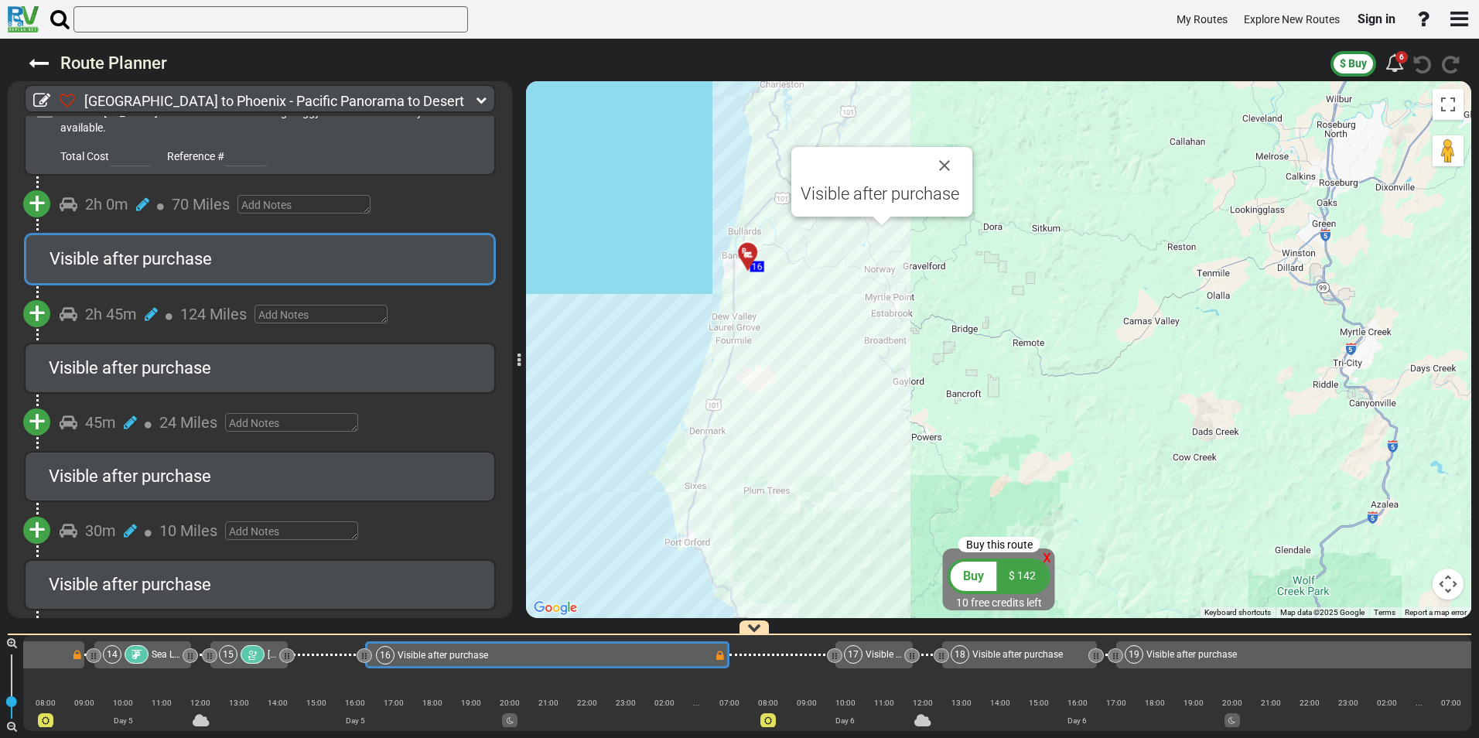
scroll to position [0, 2956]
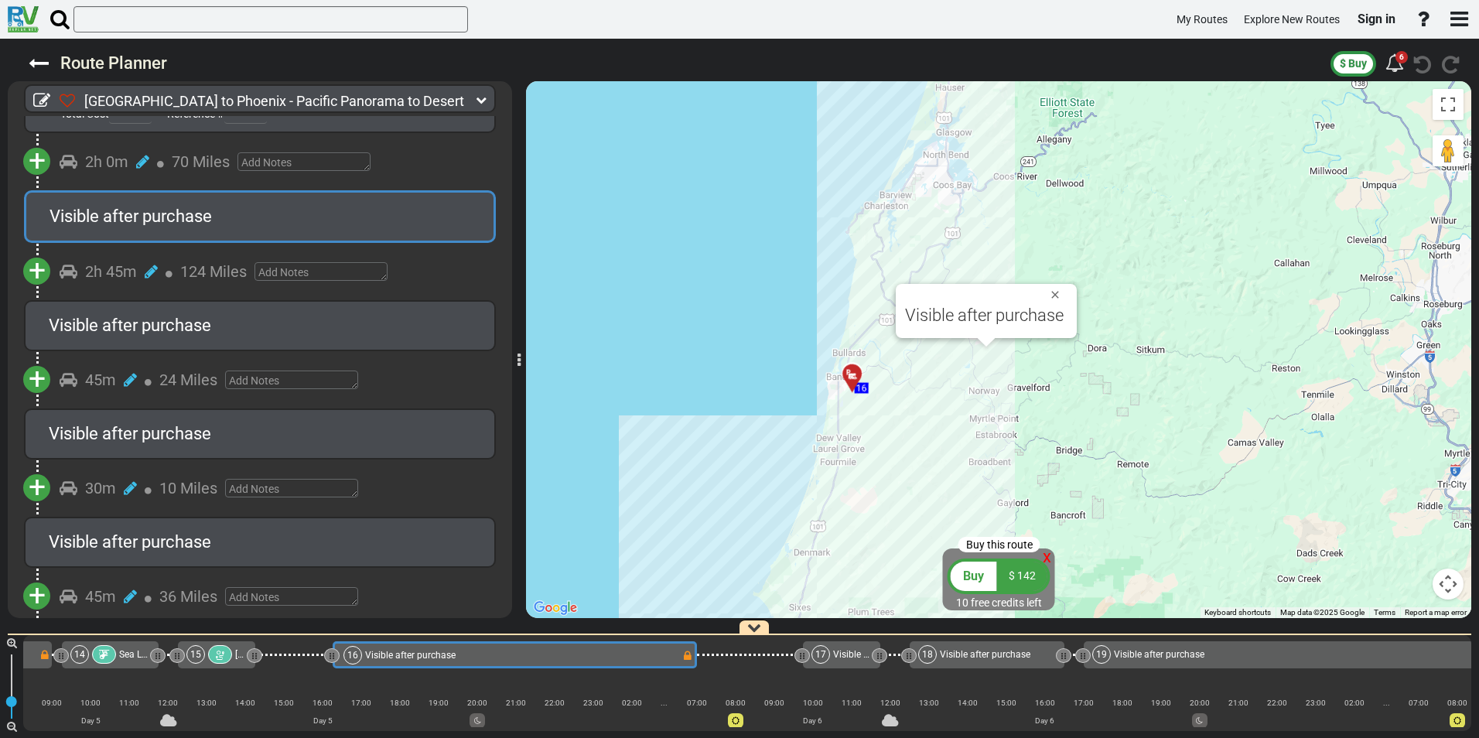
drag, startPoint x: 763, startPoint y: 313, endPoint x: 871, endPoint y: 435, distance: 162.8
click at [871, 435] on div "To activate drag with keyboard, press Alt + Enter. Once in keyboard drag state,…" at bounding box center [998, 349] width 945 height 537
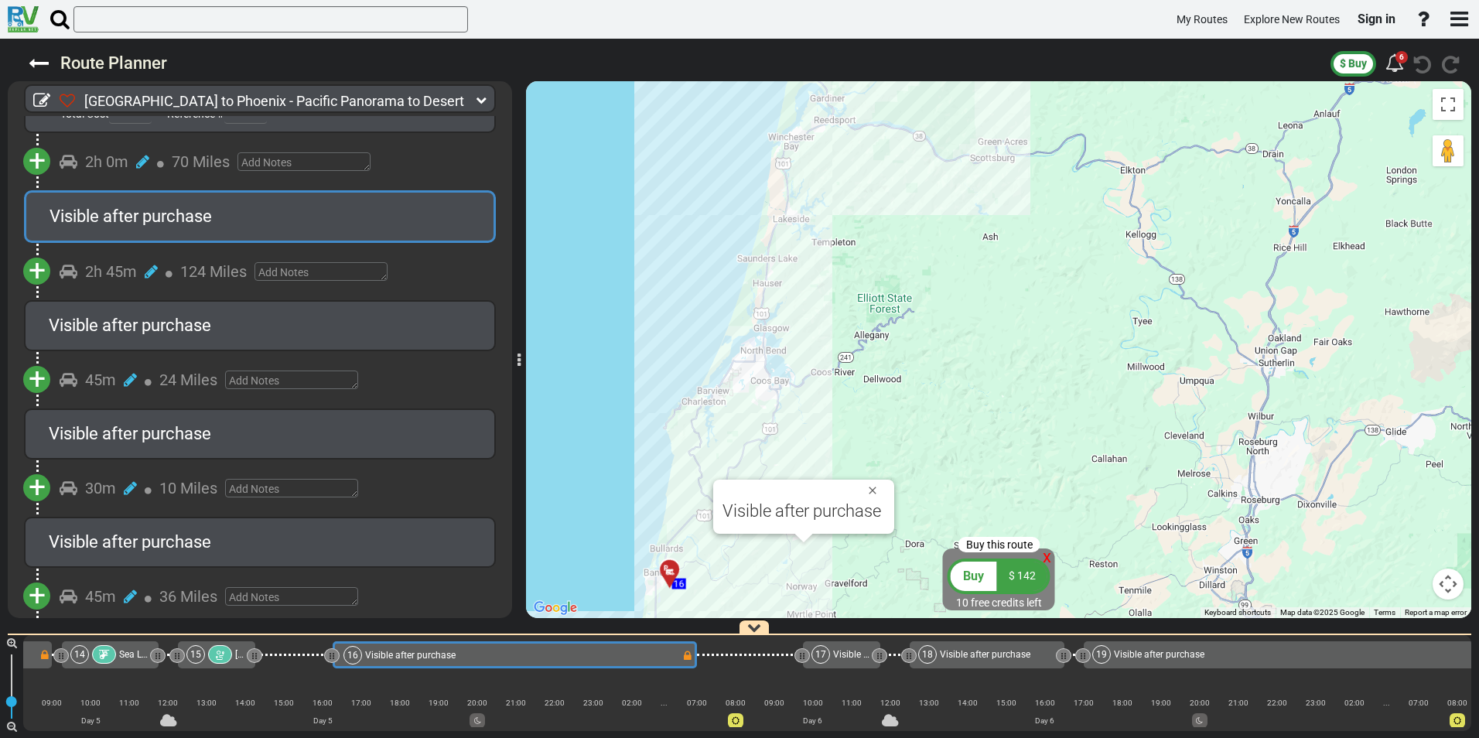
drag, startPoint x: 796, startPoint y: 244, endPoint x: 659, endPoint y: 380, distance: 193.1
click at [656, 387] on div "To activate drag with keyboard, press Alt + Enter. Once in keyboard drag state,…" at bounding box center [998, 349] width 945 height 537
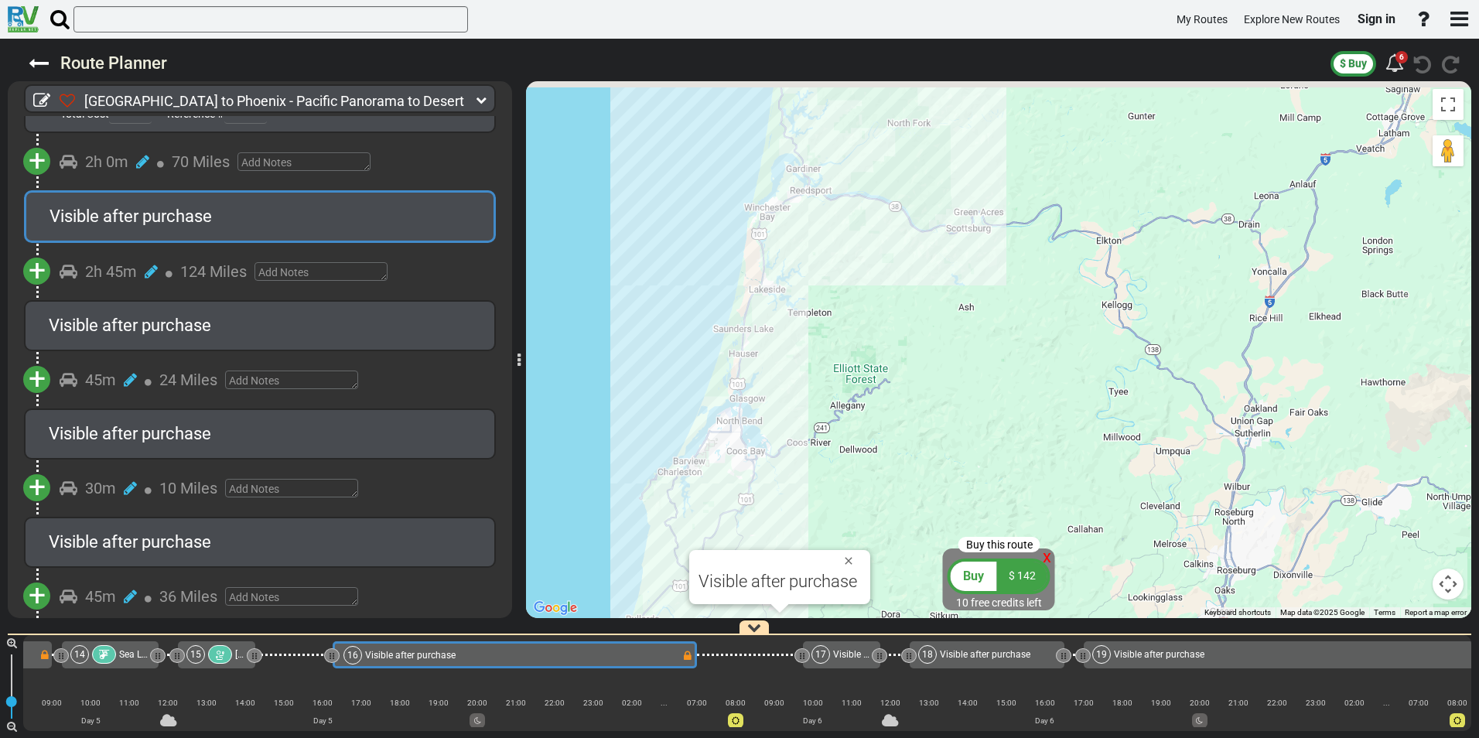
drag, startPoint x: 730, startPoint y: 294, endPoint x: 725, endPoint y: 405, distance: 110.7
click at [725, 405] on div "To activate drag with keyboard, press Alt + Enter. Once in keyboard drag state,…" at bounding box center [998, 349] width 945 height 537
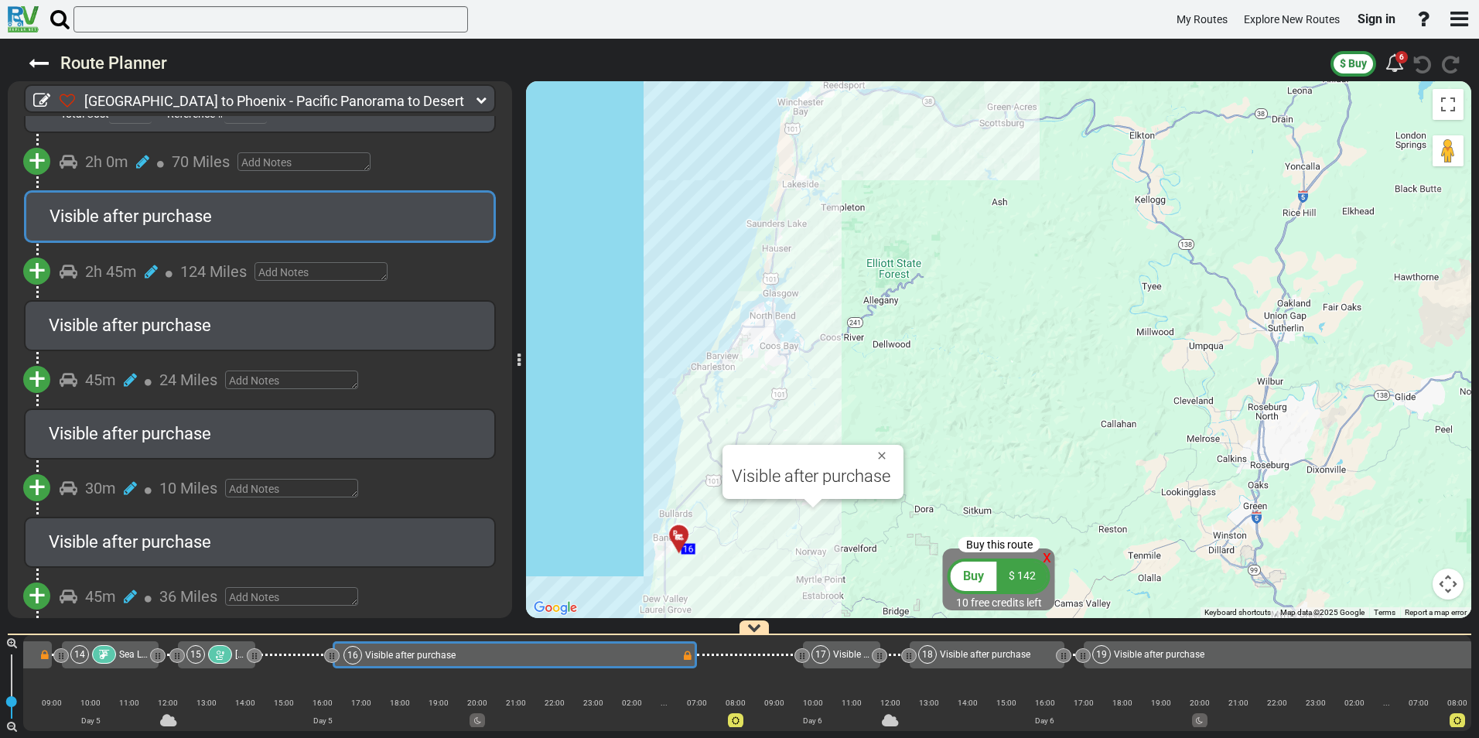
drag, startPoint x: 753, startPoint y: 484, endPoint x: 792, endPoint y: 165, distance: 321.9
click at [792, 166] on div "To activate drag with keyboard, press Alt + Enter. Once in keyboard drag state,…" at bounding box center [998, 349] width 945 height 537
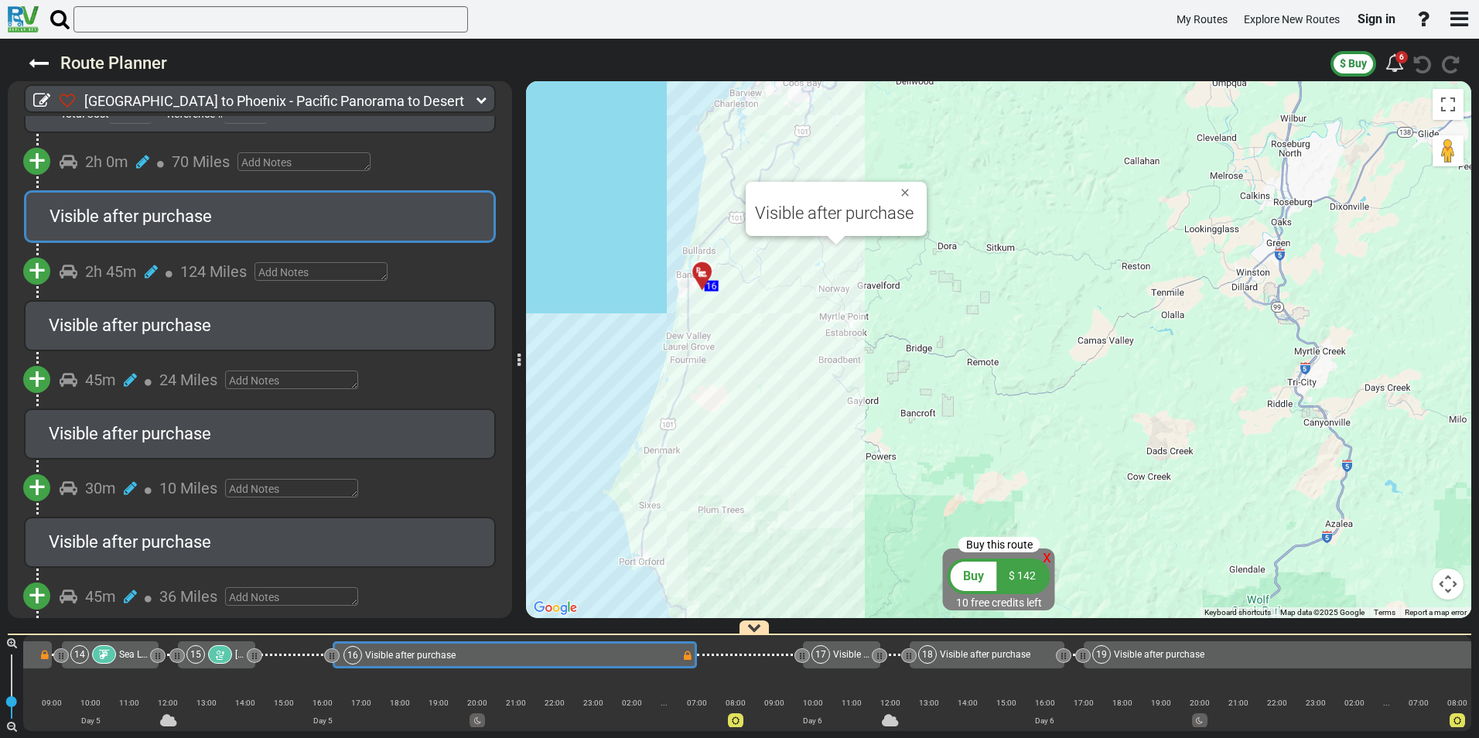
click at [699, 278] on div at bounding box center [708, 279] width 26 height 24
